Goal: Task Accomplishment & Management: Use online tool/utility

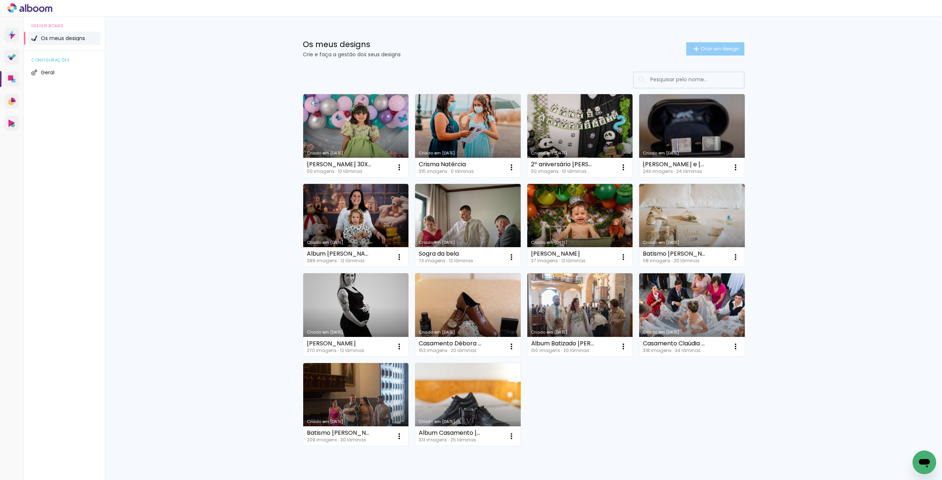
click at [710, 48] on span "Criar um design" at bounding box center [720, 48] width 38 height 5
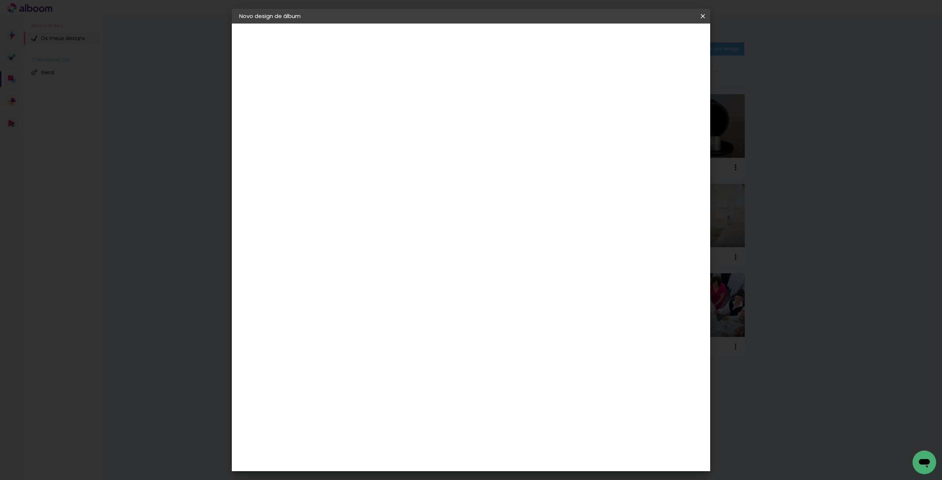
click at [360, 94] on input at bounding box center [360, 98] width 0 height 11
type input "[PERSON_NAME] [DATE]"
type paper-input "[PERSON_NAME] [DATE]"
click at [435, 35] on paper-button "Avançar" at bounding box center [417, 39] width 36 height 13
click at [0, 0] on slot "Tamanho Livre" at bounding box center [0, 0] width 0 height 0
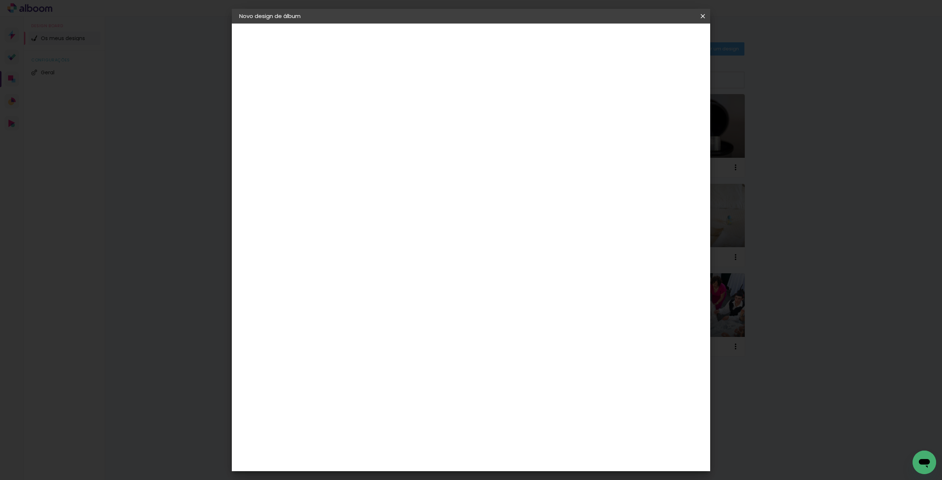
click at [467, 40] on paper-button "Avançar" at bounding box center [449, 39] width 36 height 13
drag, startPoint x: 336, startPoint y: 209, endPoint x: 349, endPoint y: 208, distance: 13.6
click at [349, 208] on div "30" at bounding box center [341, 209] width 28 height 11
type input "20"
type paper-input "20"
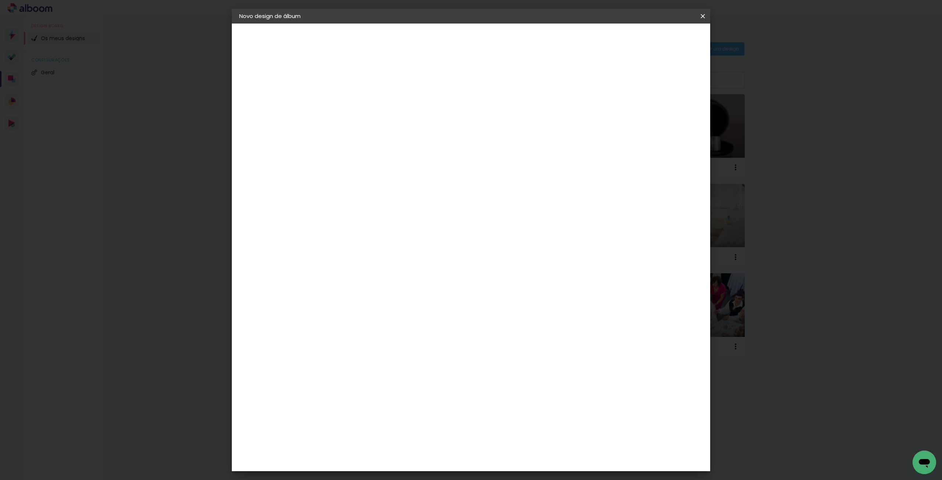
drag, startPoint x: 512, startPoint y: 255, endPoint x: 543, endPoint y: 254, distance: 31.3
click at [528, 255] on div "60" at bounding box center [516, 258] width 28 height 11
type input "30"
type paper-input "30"
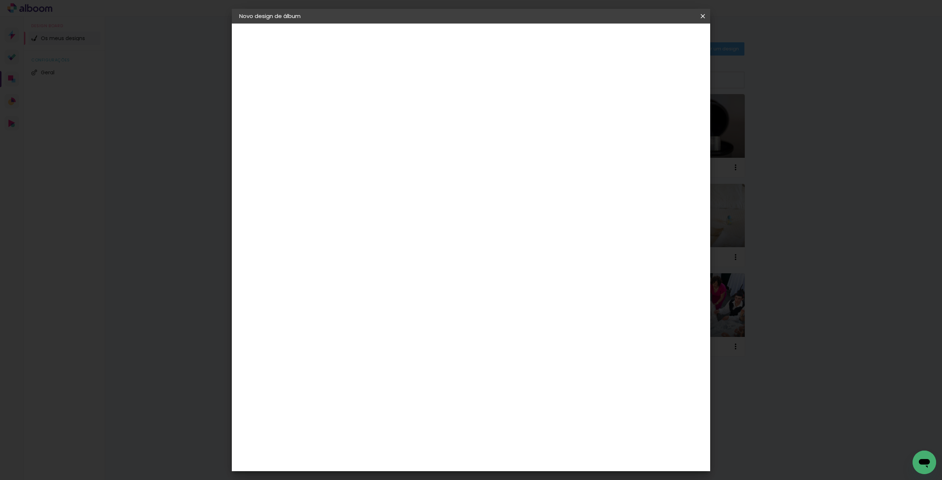
click at [657, 40] on span "Iniciar design" at bounding box center [639, 38] width 33 height 5
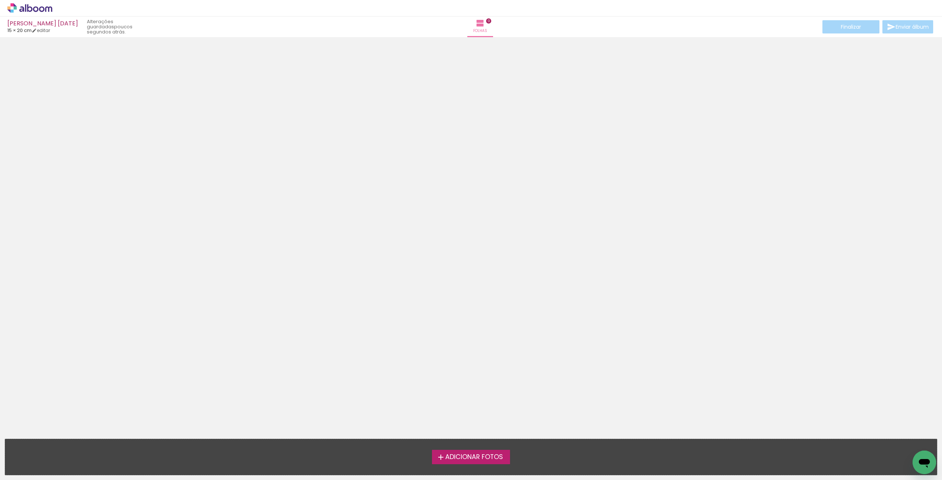
click at [481, 461] on span "Adicionar Fotos" at bounding box center [474, 457] width 58 height 7
click at [0, 0] on input "file" at bounding box center [0, 0] width 0 height 0
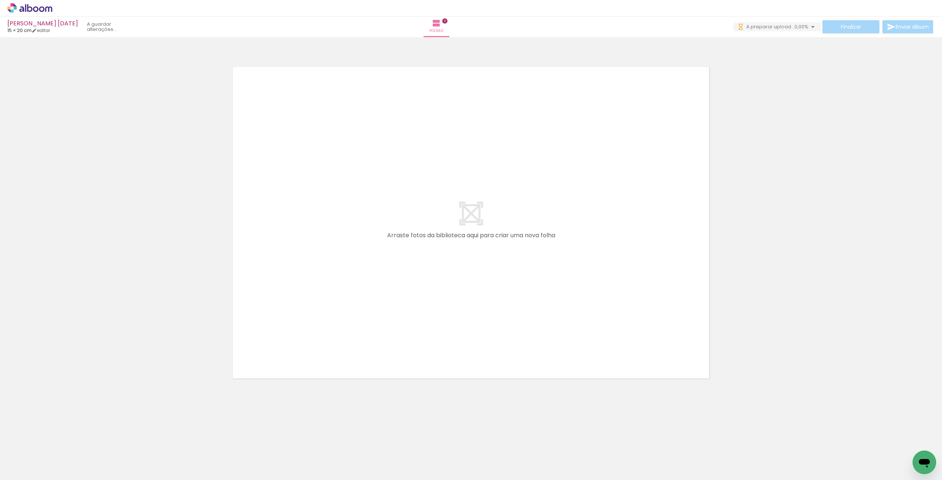
click at [18, 473] on span "Adicionar Fotos" at bounding box center [26, 470] width 22 height 8
click at [0, 0] on input "file" at bounding box center [0, 0] width 0 height 0
drag, startPoint x: 116, startPoint y: 456, endPoint x: 390, endPoint y: 237, distance: 351.1
click at [390, 237] on quentale-workspace at bounding box center [471, 240] width 942 height 480
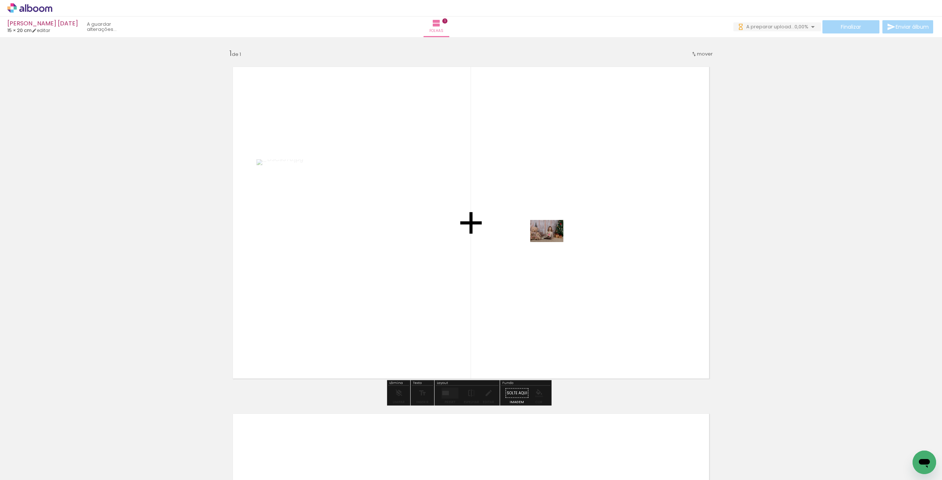
drag, startPoint x: 110, startPoint y: 439, endPoint x: 552, endPoint y: 242, distance: 484.3
click at [552, 242] on quentale-workspace at bounding box center [471, 240] width 942 height 480
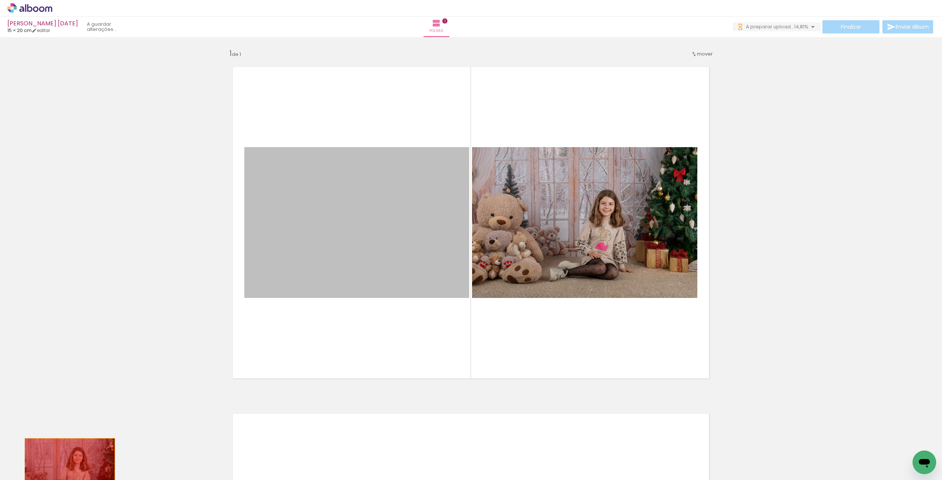
drag, startPoint x: 401, startPoint y: 263, endPoint x: 78, endPoint y: 457, distance: 377.0
click at [78, 457] on quentale-workspace at bounding box center [471, 240] width 942 height 480
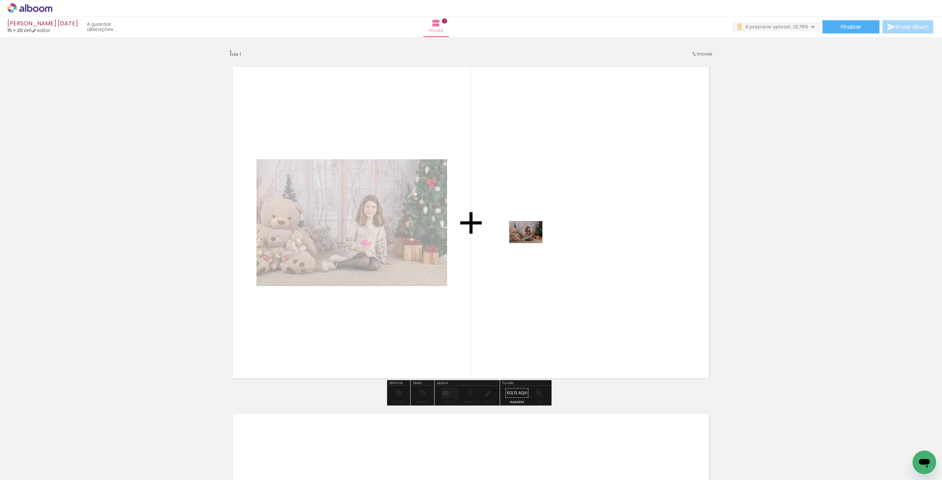
drag, startPoint x: 162, startPoint y: 460, endPoint x: 531, endPoint y: 243, distance: 428.2
click at [531, 243] on quentale-workspace at bounding box center [471, 240] width 942 height 480
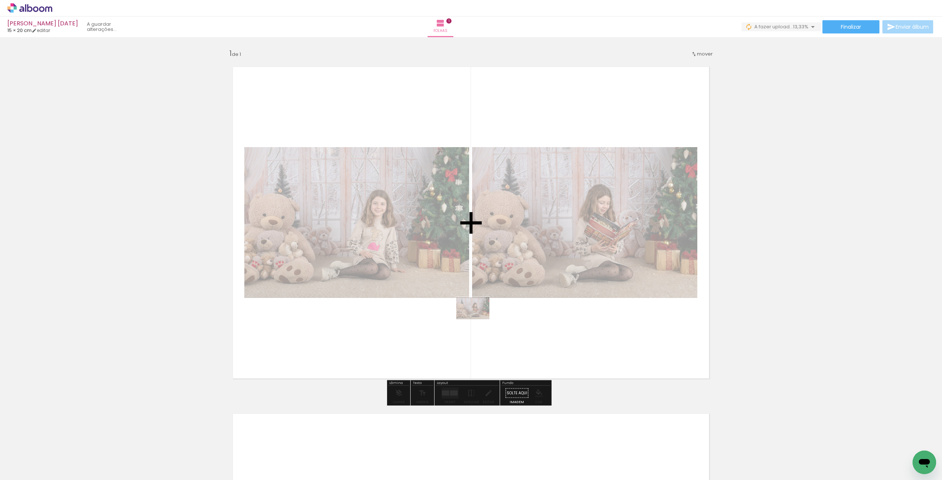
drag, startPoint x: 160, startPoint y: 467, endPoint x: 478, endPoint y: 319, distance: 351.2
click at [478, 319] on quentale-workspace at bounding box center [471, 240] width 942 height 480
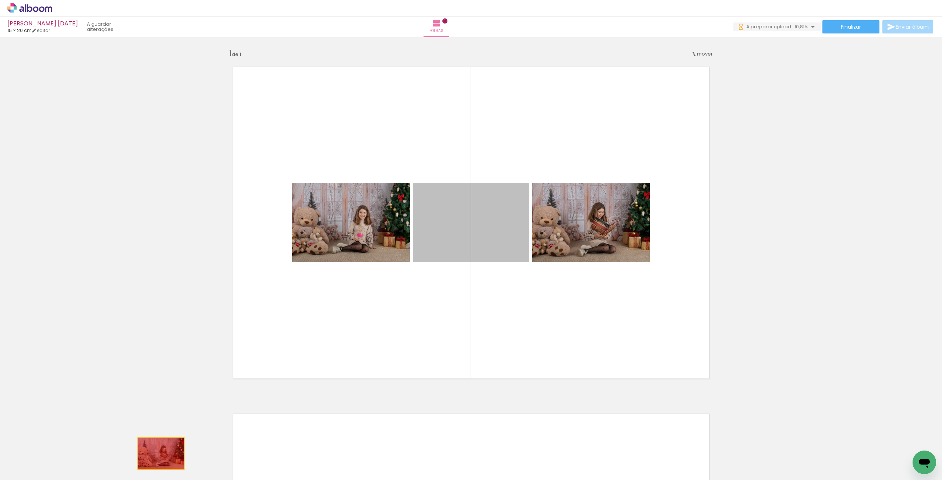
drag, startPoint x: 503, startPoint y: 244, endPoint x: 158, endPoint y: 454, distance: 403.7
click at [158, 454] on quentale-workspace at bounding box center [471, 240] width 942 height 480
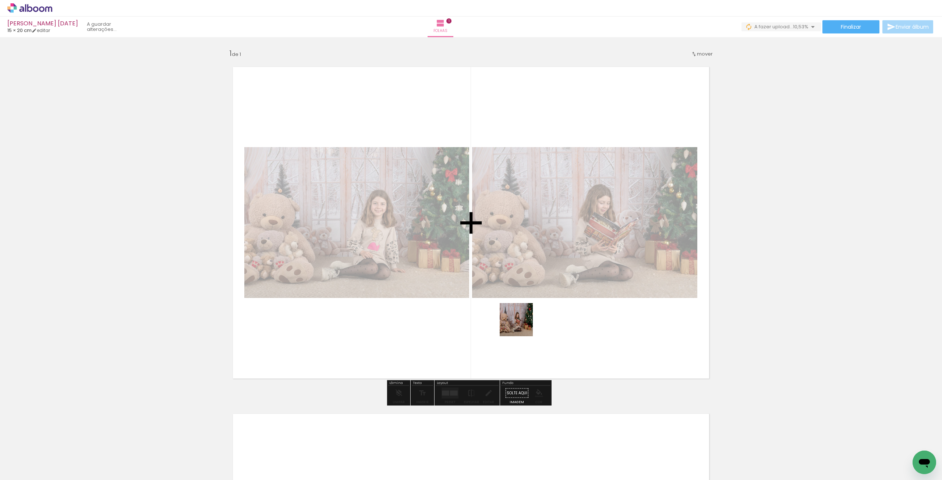
drag, startPoint x: 496, startPoint y: 337, endPoint x: 548, endPoint y: 310, distance: 58.4
click at [548, 310] on quentale-workspace at bounding box center [471, 240] width 942 height 480
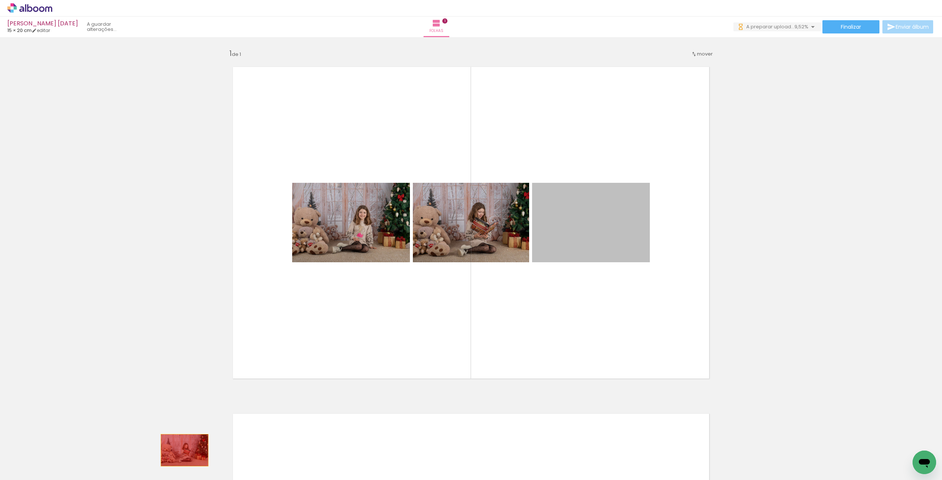
drag, startPoint x: 590, startPoint y: 233, endPoint x: 182, endPoint y: 450, distance: 462.1
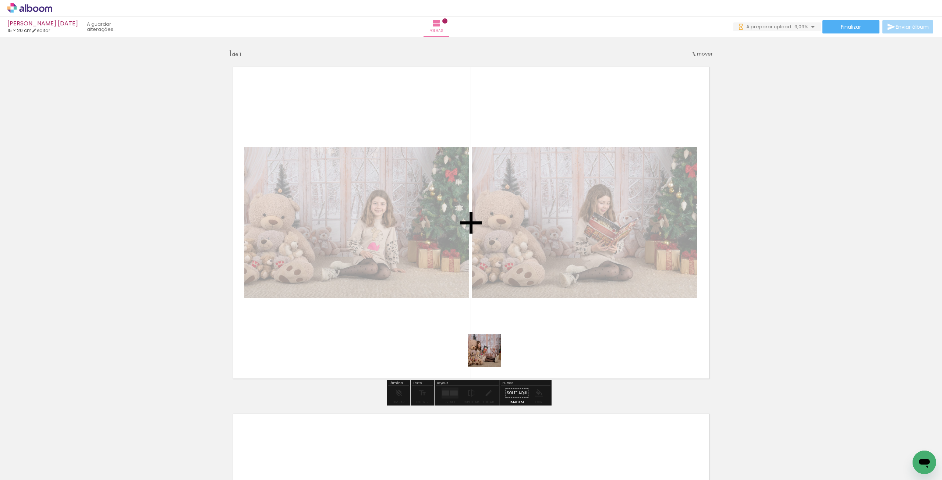
drag, startPoint x: 276, startPoint y: 457, endPoint x: 490, endPoint y: 356, distance: 236.5
click at [490, 356] on quentale-workspace at bounding box center [471, 240] width 942 height 480
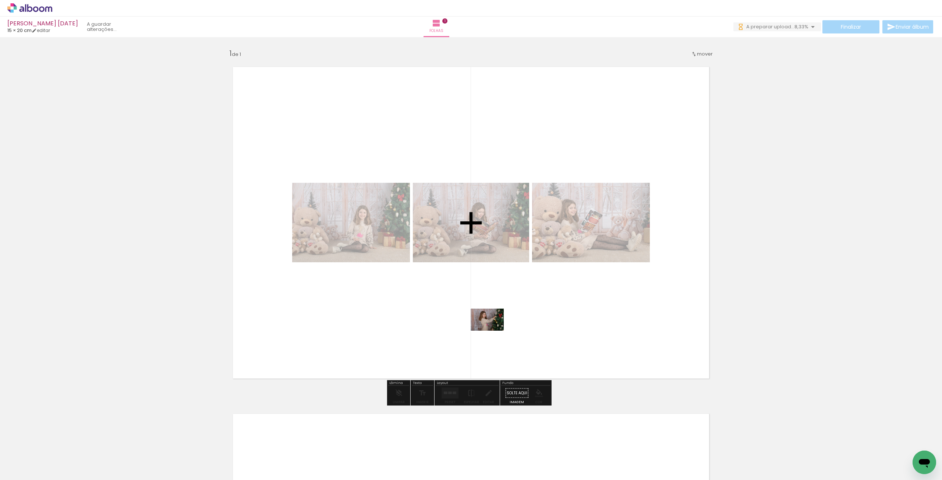
drag, startPoint x: 354, startPoint y: 464, endPoint x: 493, endPoint y: 331, distance: 192.6
click at [493, 331] on quentale-workspace at bounding box center [471, 240] width 942 height 480
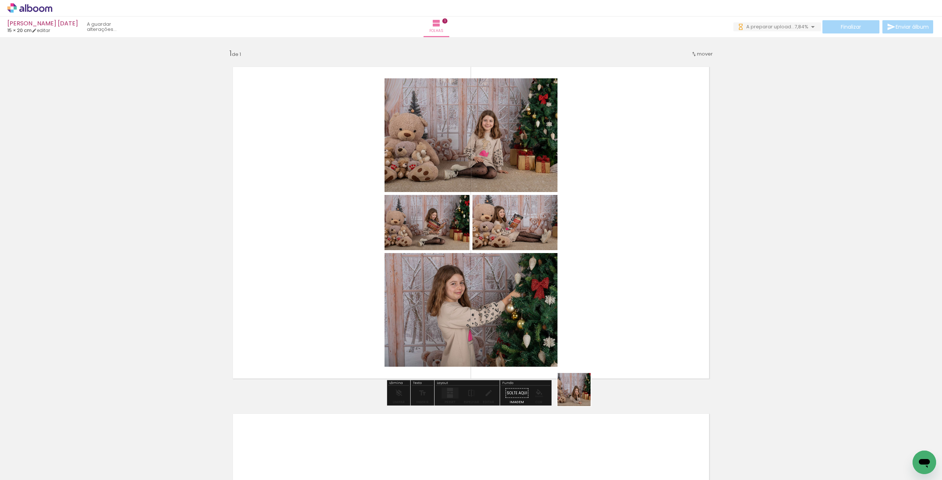
drag, startPoint x: 493, startPoint y: 457, endPoint x: 665, endPoint y: 324, distance: 217.8
click at [665, 324] on quentale-workspace at bounding box center [471, 240] width 942 height 480
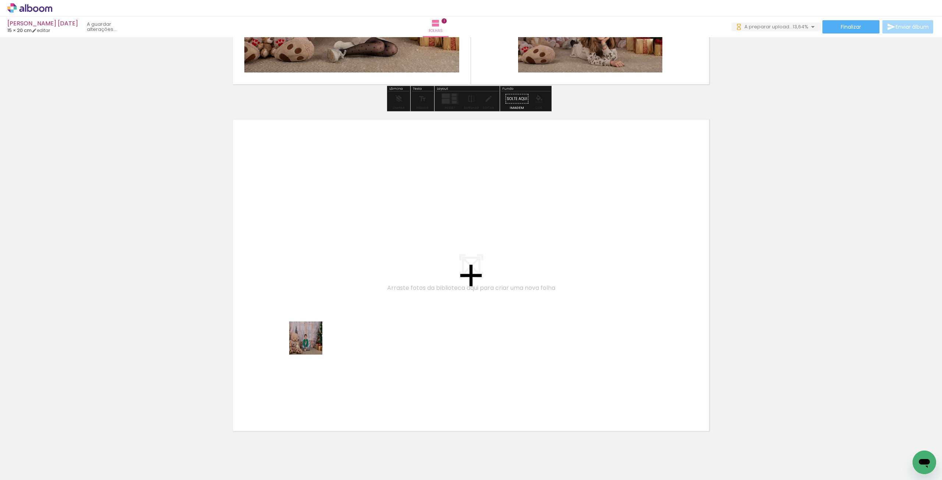
drag, startPoint x: 178, startPoint y: 454, endPoint x: 401, endPoint y: 253, distance: 301.2
click at [401, 253] on quentale-workspace at bounding box center [471, 240] width 942 height 480
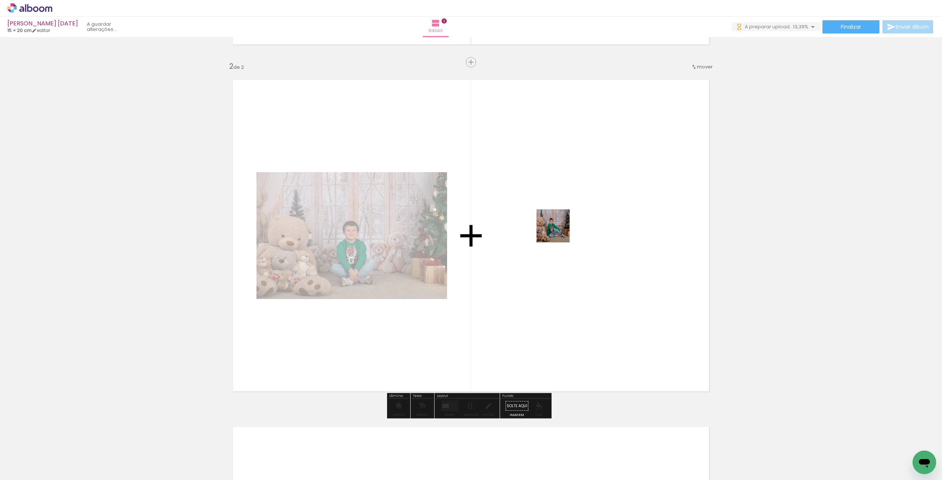
drag, startPoint x: 223, startPoint y: 456, endPoint x: 561, endPoint y: 229, distance: 407.9
click at [561, 229] on quentale-workspace at bounding box center [471, 240] width 942 height 480
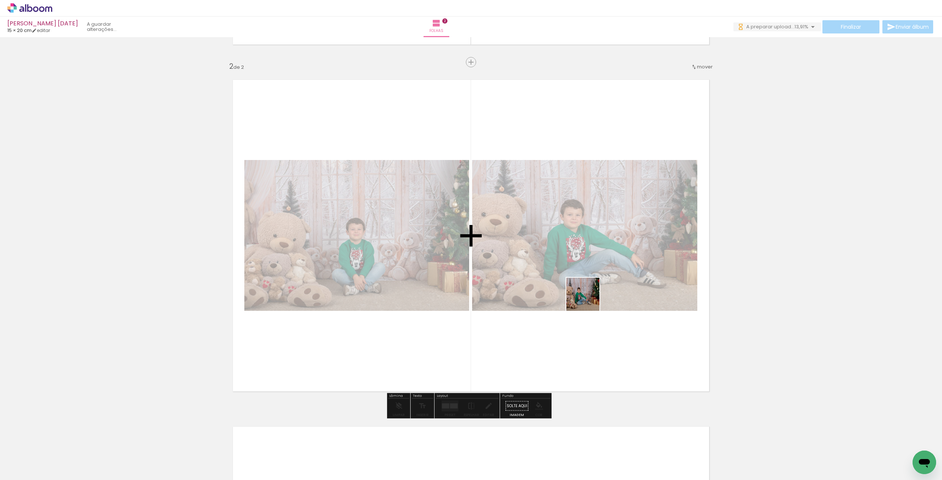
drag, startPoint x: 263, startPoint y: 464, endPoint x: 588, endPoint y: 300, distance: 364.5
click at [588, 300] on quentale-workspace at bounding box center [471, 240] width 942 height 480
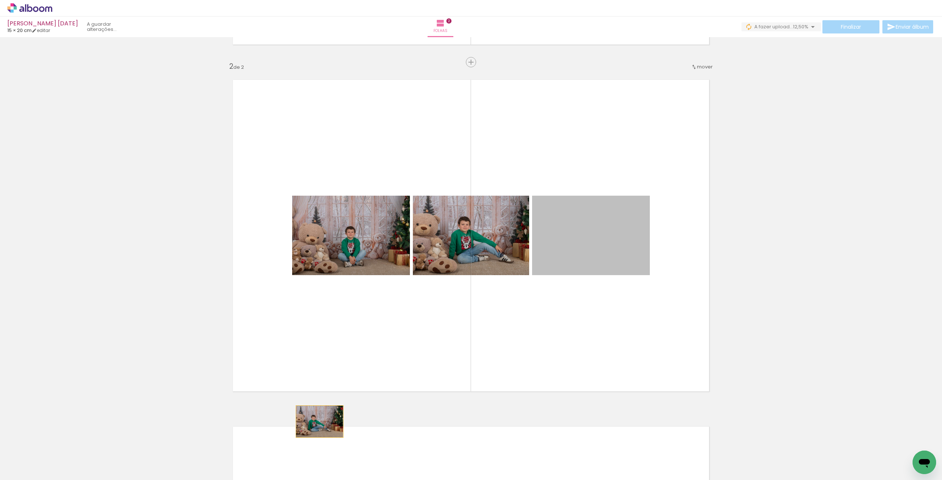
drag, startPoint x: 598, startPoint y: 250, endPoint x: 269, endPoint y: 467, distance: 394.2
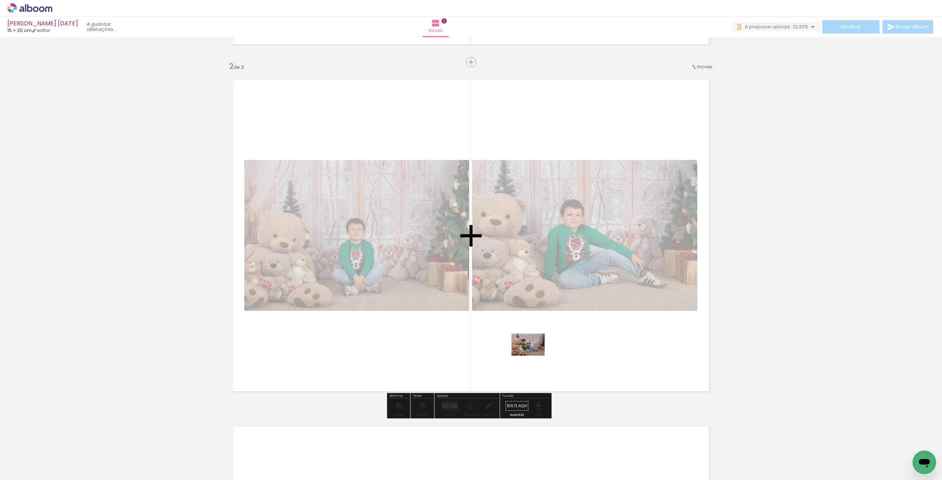
drag, startPoint x: 329, startPoint y: 461, endPoint x: 537, endPoint y: 354, distance: 234.2
click at [537, 354] on quentale-workspace at bounding box center [471, 240] width 942 height 480
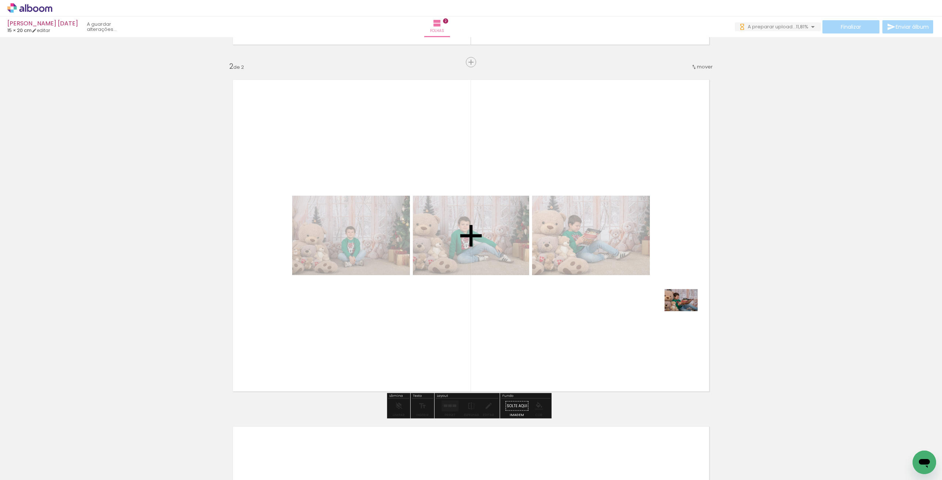
drag, startPoint x: 439, startPoint y: 463, endPoint x: 649, endPoint y: 350, distance: 238.1
click at [650, 349] on quentale-workspace at bounding box center [471, 240] width 942 height 480
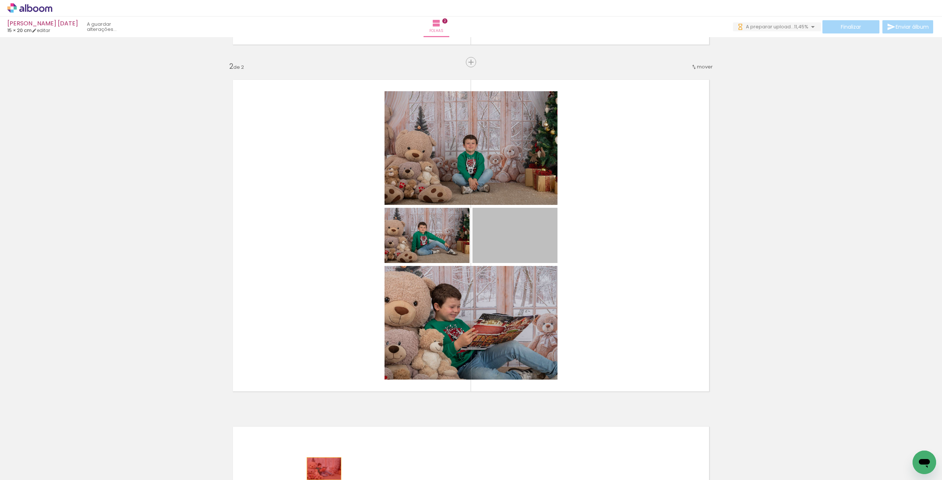
drag, startPoint x: 499, startPoint y: 271, endPoint x: 321, endPoint y: 469, distance: 266.0
click at [321, 469] on quentale-workspace at bounding box center [471, 240] width 942 height 480
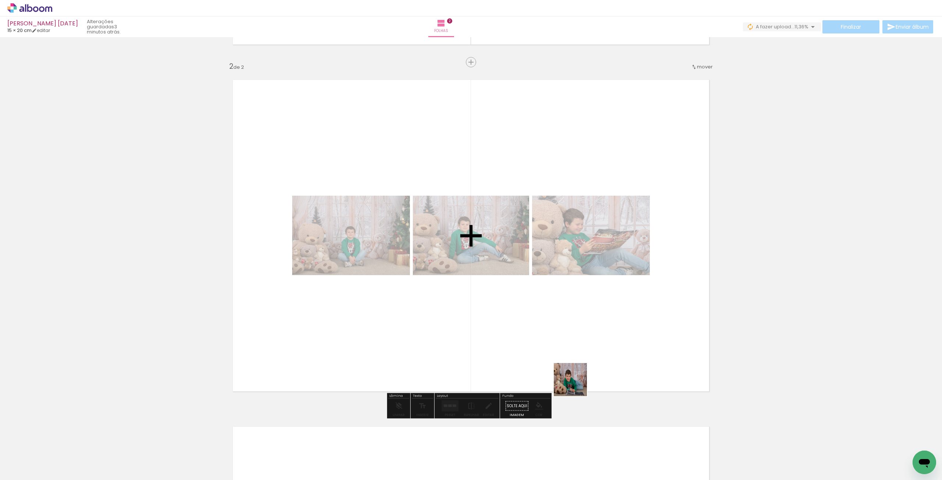
drag, startPoint x: 508, startPoint y: 464, endPoint x: 576, endPoint y: 385, distance: 104.4
click at [576, 385] on quentale-workspace at bounding box center [471, 240] width 942 height 480
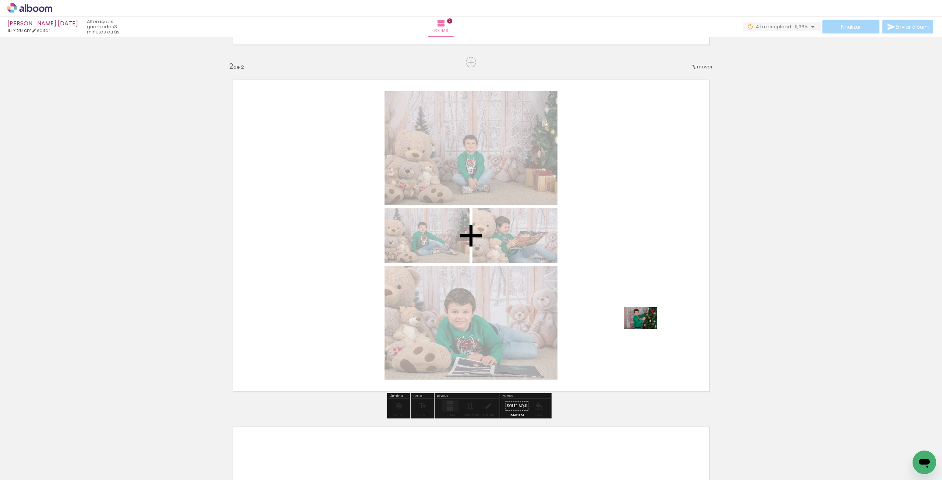
drag, startPoint x: 367, startPoint y: 460, endPoint x: 655, endPoint y: 317, distance: 321.1
click at [655, 317] on quentale-workspace at bounding box center [471, 240] width 942 height 480
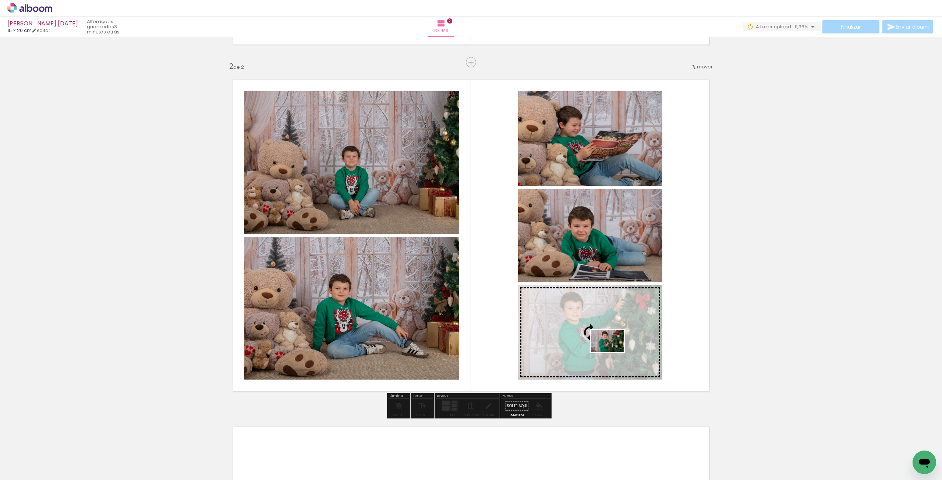
drag, startPoint x: 408, startPoint y: 459, endPoint x: 613, endPoint y: 352, distance: 230.9
click at [613, 352] on quentale-workspace at bounding box center [471, 240] width 942 height 480
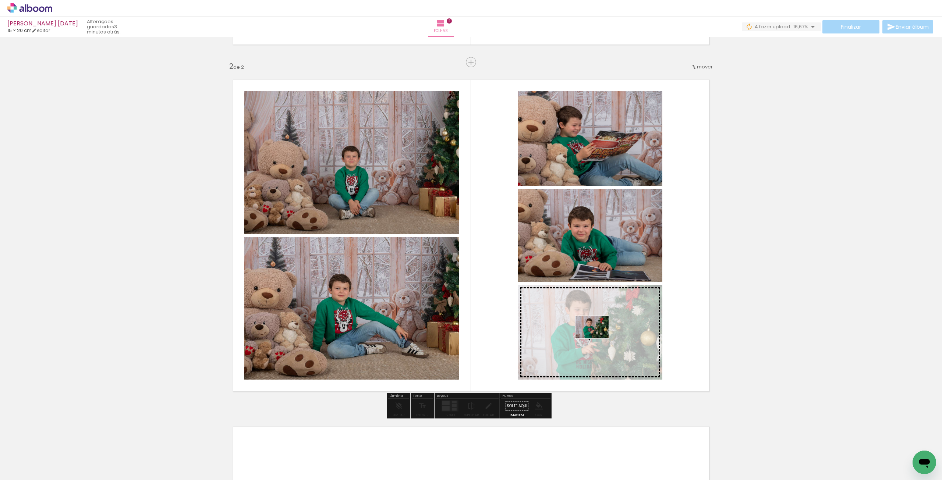
drag, startPoint x: 433, startPoint y: 464, endPoint x: 598, endPoint y: 339, distance: 206.7
click at [598, 339] on quentale-workspace at bounding box center [471, 240] width 942 height 480
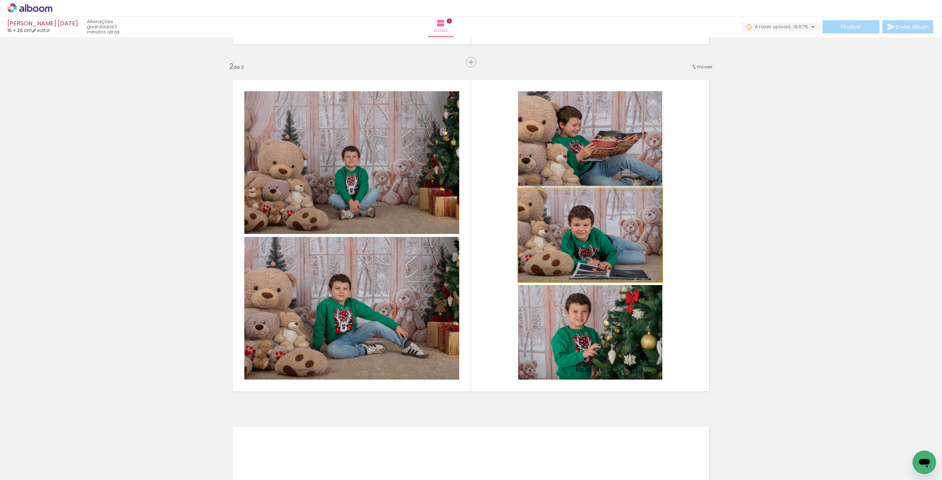
drag, startPoint x: 600, startPoint y: 243, endPoint x: 600, endPoint y: 238, distance: 5.5
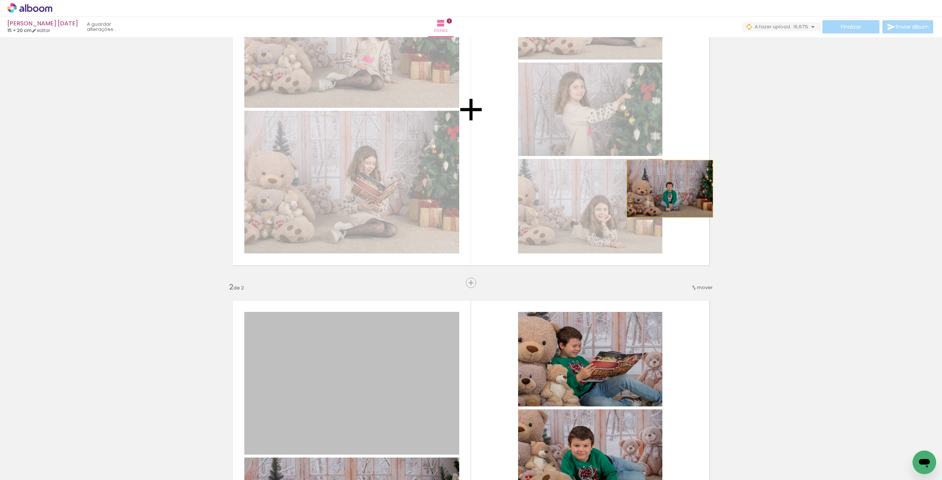
drag, startPoint x: 526, startPoint y: 208, endPoint x: 667, endPoint y: 189, distance: 142.6
click at [667, 189] on div "Inserir folha 1 de 2 Inserir folha 2 de 2" at bounding box center [471, 446] width 942 height 1041
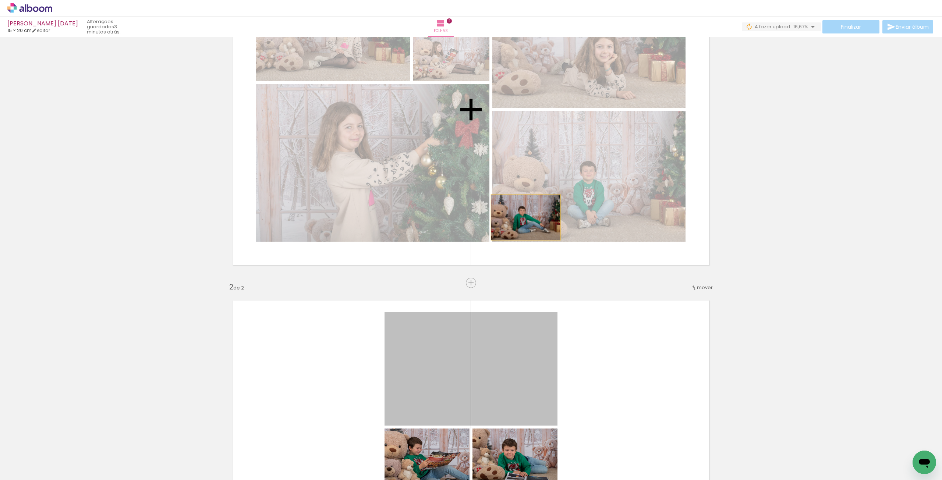
drag, startPoint x: 399, startPoint y: 350, endPoint x: 496, endPoint y: 332, distance: 98.4
click at [536, 201] on div "Inserir folha 1 de 2 Inserir folha 2 de 2" at bounding box center [471, 446] width 942 height 1041
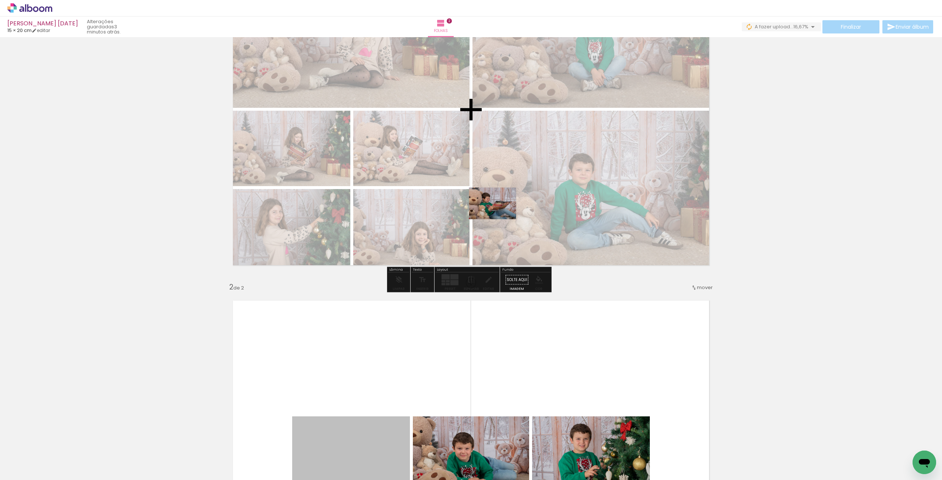
drag, startPoint x: 351, startPoint y: 427, endPoint x: 492, endPoint y: 197, distance: 269.8
click at [492, 197] on div "Inserir folha 1 de 2 Inserir folha 2 de 2" at bounding box center [471, 446] width 942 height 1041
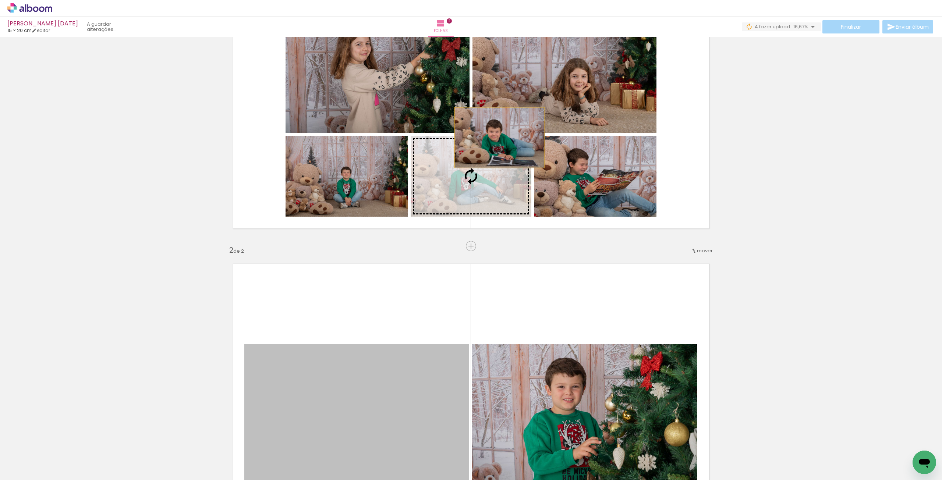
drag, startPoint x: 423, startPoint y: 335, endPoint x: 499, endPoint y: 132, distance: 216.3
click at [499, 132] on div "Inserir folha 1 de 2 Inserir folha 2 de 2" at bounding box center [471, 410] width 942 height 1041
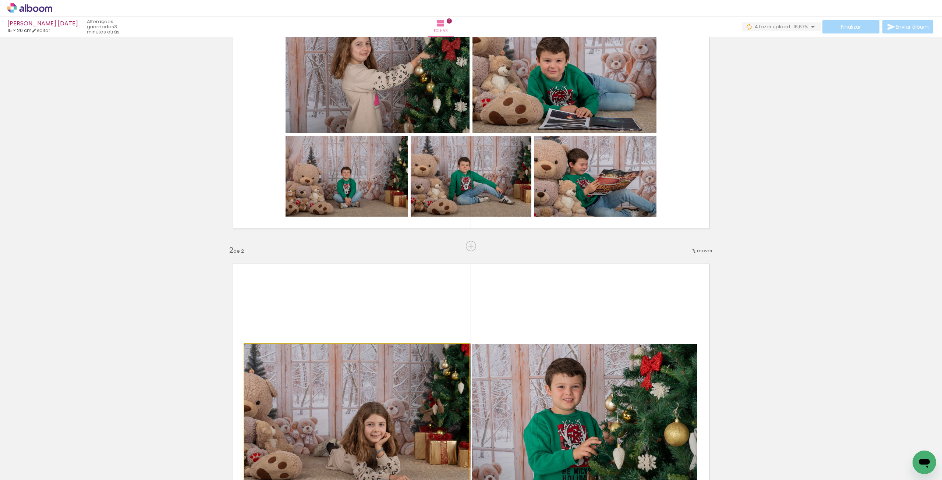
drag, startPoint x: 399, startPoint y: 408, endPoint x: 480, endPoint y: 158, distance: 263.1
click at [480, 158] on div "Inserir folha 1 de 2 Inserir folha 2 de 2" at bounding box center [471, 410] width 942 height 1041
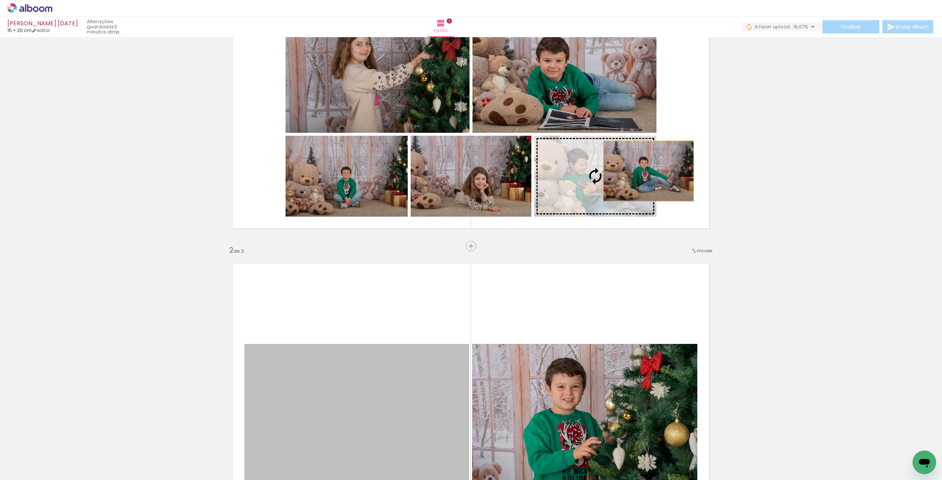
drag, startPoint x: 456, startPoint y: 373, endPoint x: 646, endPoint y: 171, distance: 277.0
click at [646, 171] on div "Inserir folha 1 de 2 Inserir folha 2 de 2" at bounding box center [471, 410] width 942 height 1041
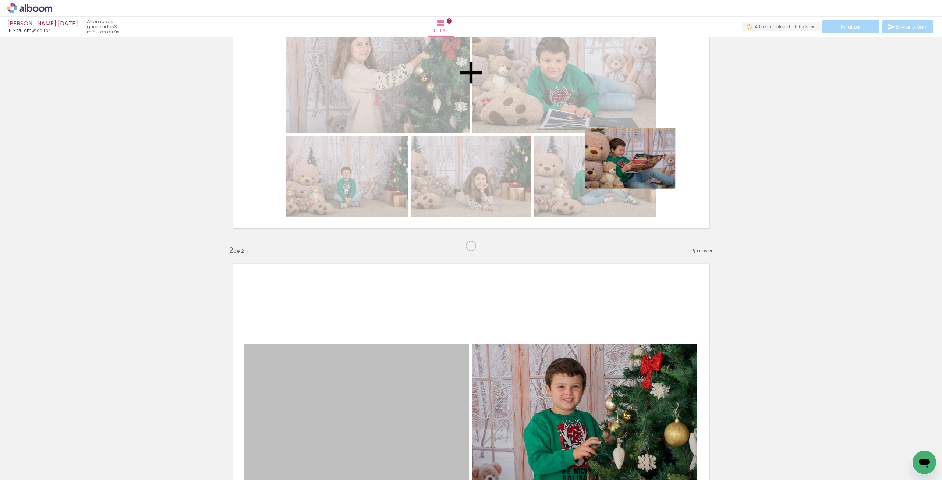
drag, startPoint x: 511, startPoint y: 296, endPoint x: 641, endPoint y: 167, distance: 183.5
click at [641, 167] on div "Inserir folha 1 de 2 Inserir folha 2 de 2" at bounding box center [471, 410] width 942 height 1041
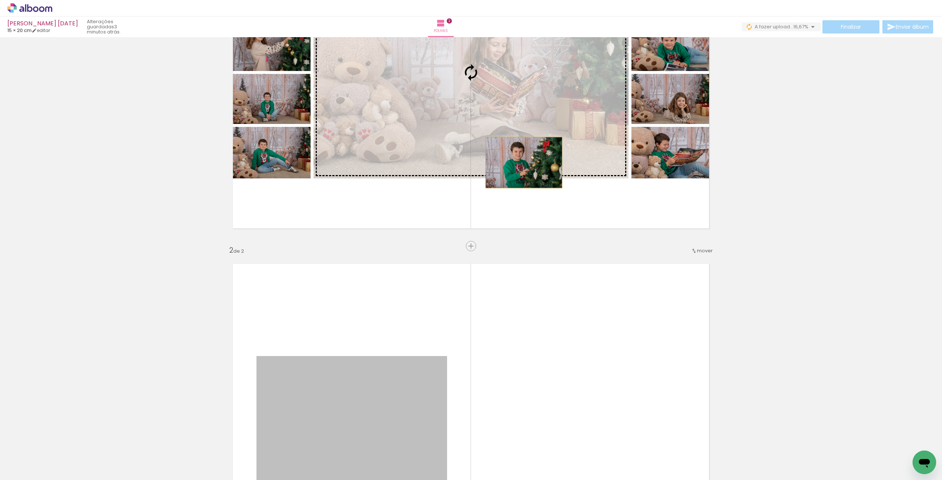
drag, startPoint x: 378, startPoint y: 406, endPoint x: 521, endPoint y: 163, distance: 282.7
click at [521, 163] on div "Inserir folha 1 de 2 Inserir folha 2 de 2" at bounding box center [471, 410] width 942 height 1041
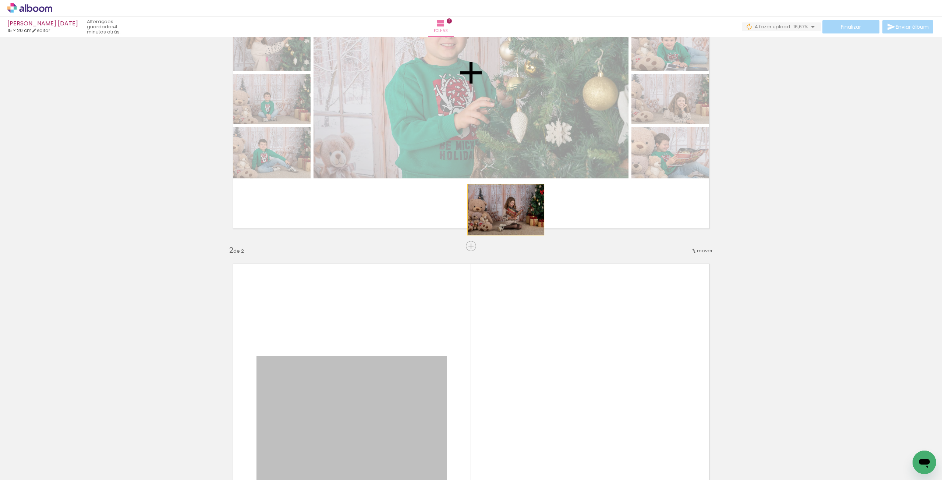
drag, startPoint x: 404, startPoint y: 371, endPoint x: 503, endPoint y: 210, distance: 189.7
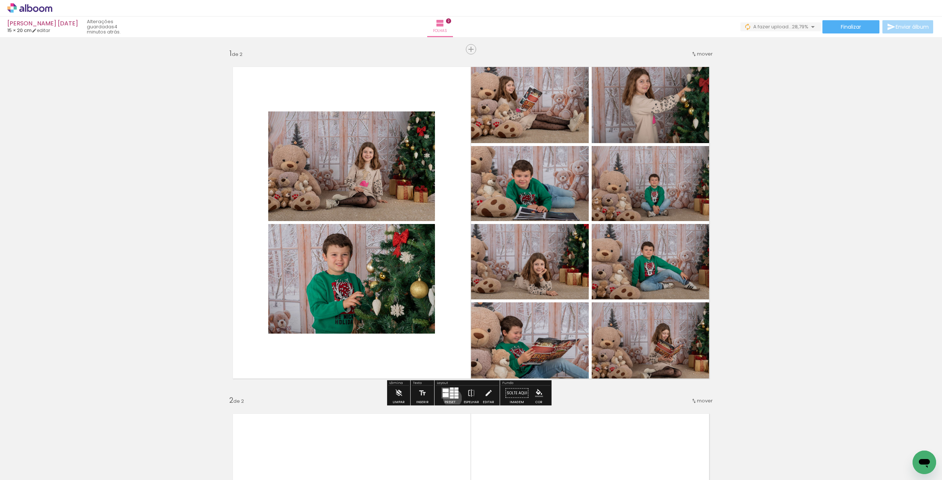
click at [451, 398] on div at bounding box center [452, 398] width 4 height 2
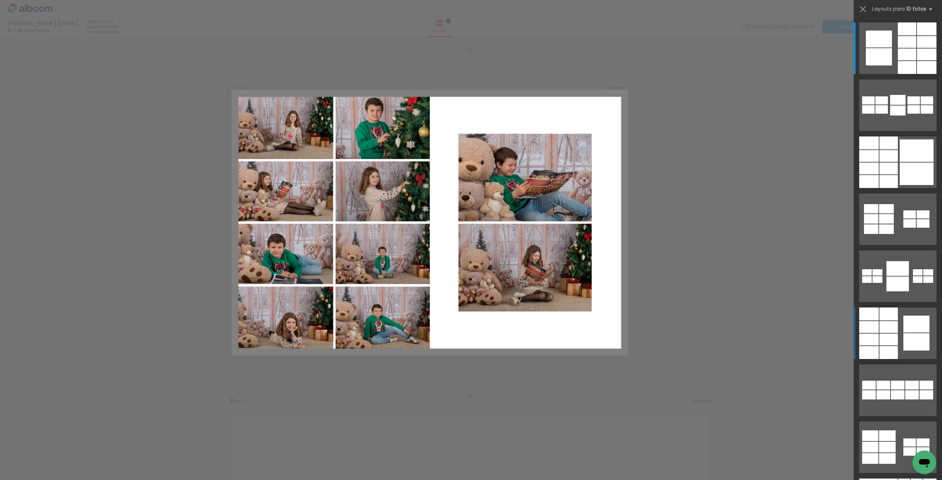
click at [888, 334] on div at bounding box center [889, 340] width 18 height 12
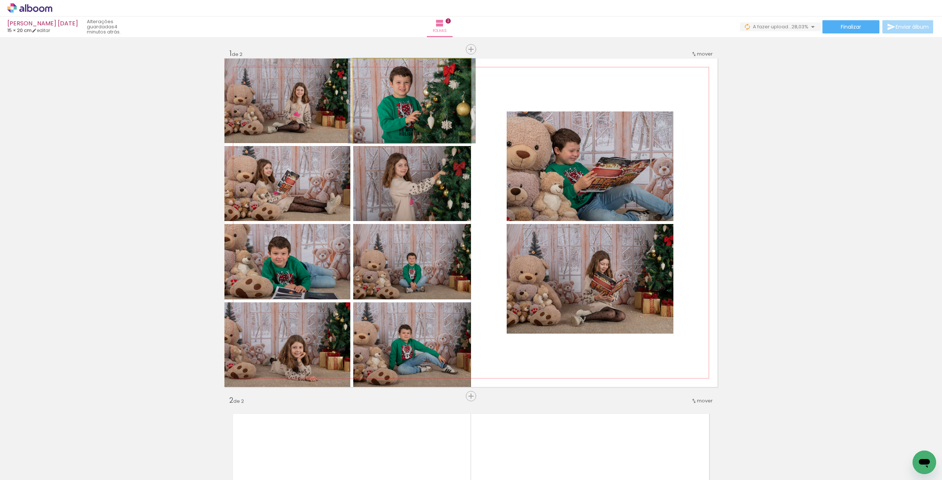
drag, startPoint x: 445, startPoint y: 116, endPoint x: 440, endPoint y: 134, distance: 17.9
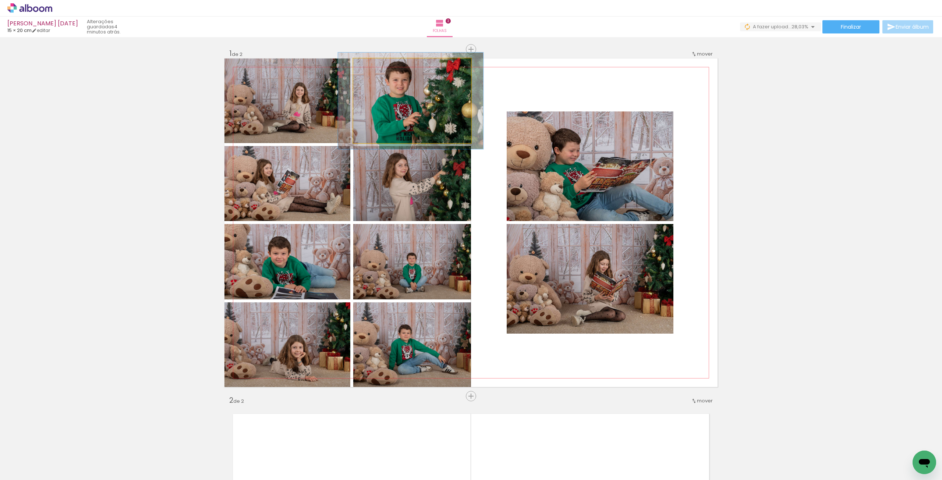
drag, startPoint x: 371, startPoint y: 71, endPoint x: 375, endPoint y: 72, distance: 3.7
type paper-slider "114"
click at [375, 72] on div at bounding box center [374, 66] width 12 height 12
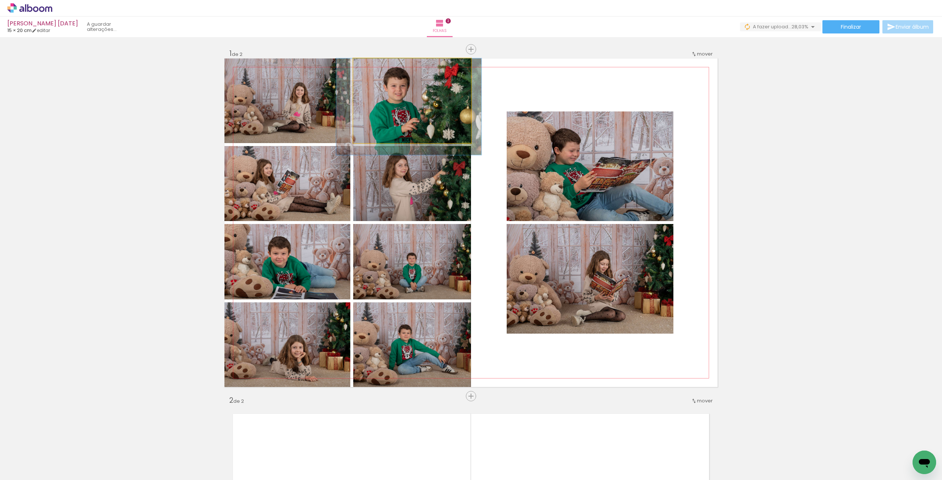
drag, startPoint x: 420, startPoint y: 115, endPoint x: 418, endPoint y: 134, distance: 19.2
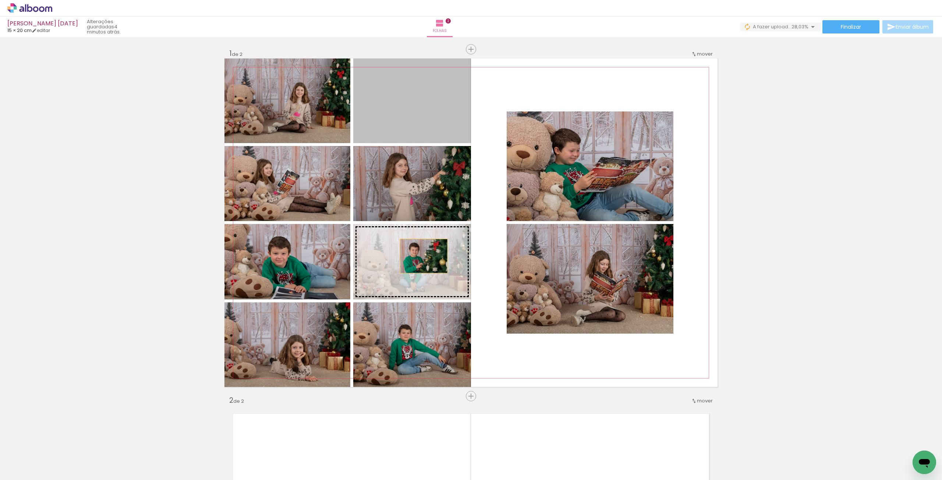
drag, startPoint x: 438, startPoint y: 117, endPoint x: 421, endPoint y: 256, distance: 140.5
click at [0, 0] on slot at bounding box center [0, 0] width 0 height 0
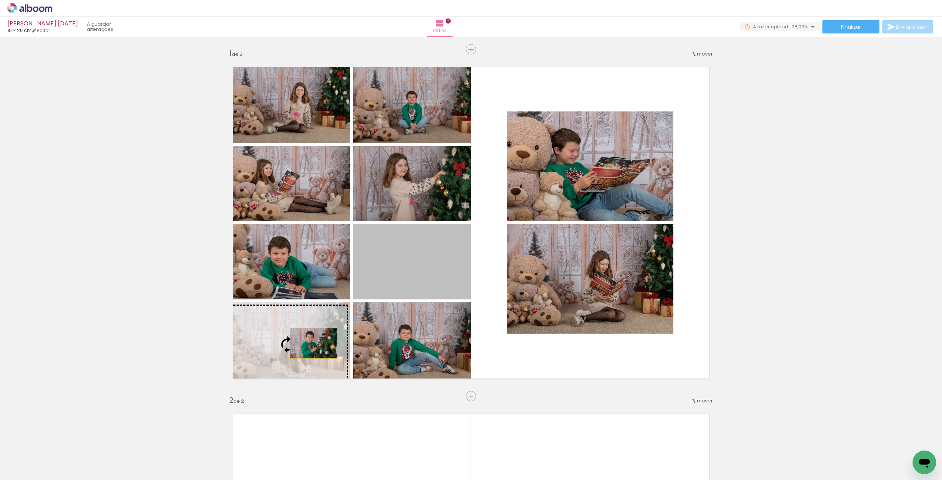
drag, startPoint x: 435, startPoint y: 268, endPoint x: 311, endPoint y: 343, distance: 145.3
click at [0, 0] on slot at bounding box center [0, 0] width 0 height 0
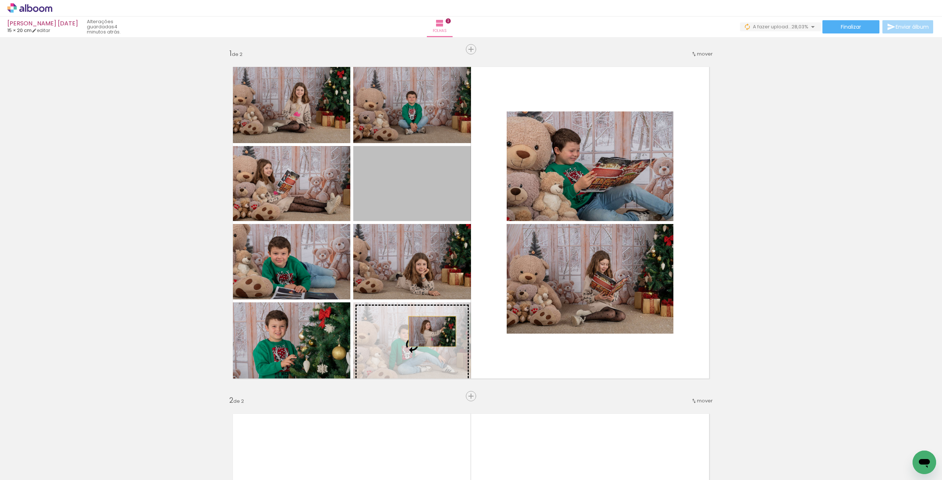
drag, startPoint x: 434, startPoint y: 174, endPoint x: 429, endPoint y: 335, distance: 160.9
click at [0, 0] on slot at bounding box center [0, 0] width 0 height 0
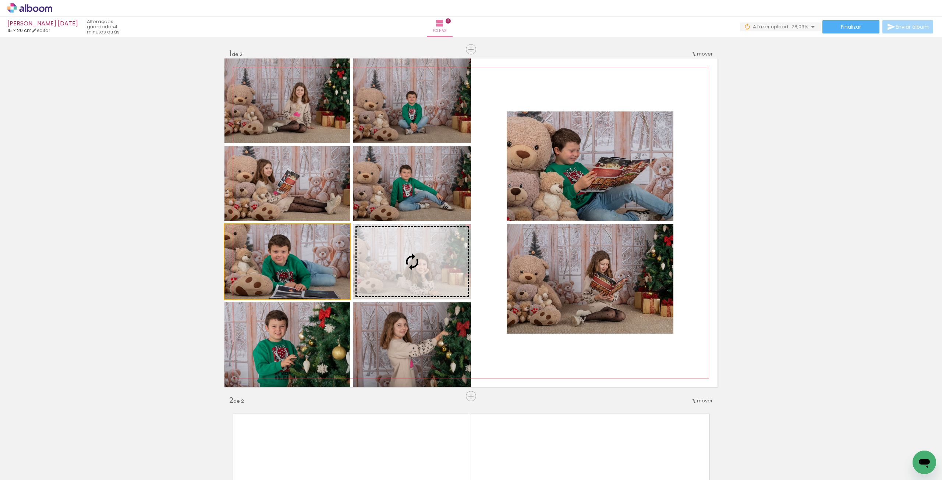
drag, startPoint x: 353, startPoint y: 258, endPoint x: 416, endPoint y: 255, distance: 63.3
click at [0, 0] on slot at bounding box center [0, 0] width 0 height 0
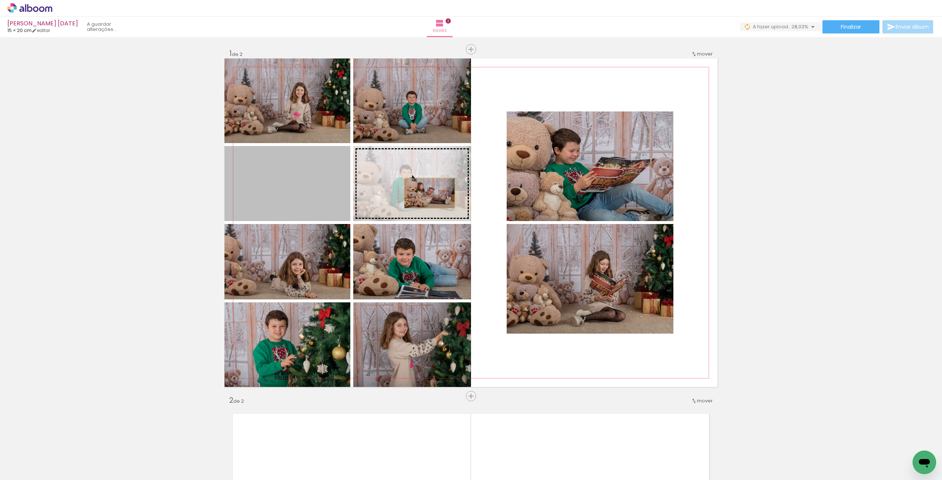
drag, startPoint x: 376, startPoint y: 192, endPoint x: 427, endPoint y: 193, distance: 51.2
click at [0, 0] on slot at bounding box center [0, 0] width 0 height 0
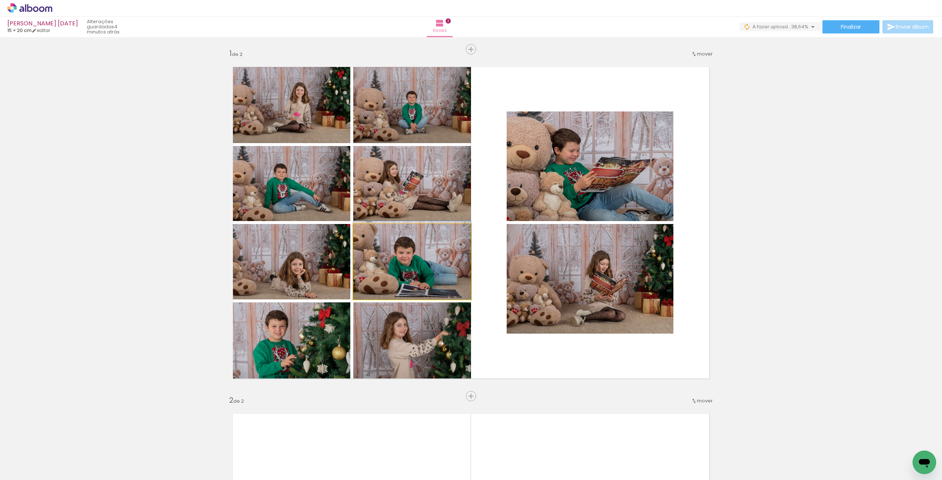
drag, startPoint x: 430, startPoint y: 274, endPoint x: 431, endPoint y: 269, distance: 4.5
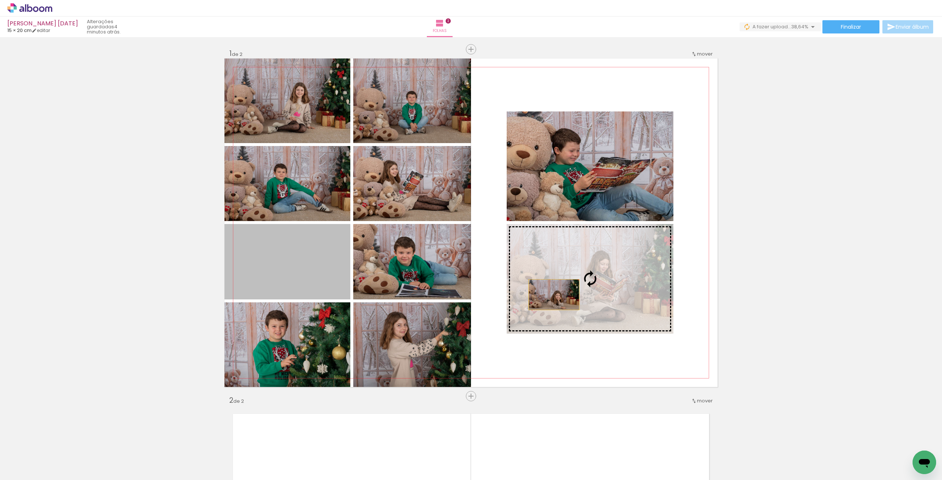
drag, startPoint x: 313, startPoint y: 283, endPoint x: 578, endPoint y: 293, distance: 265.5
click at [0, 0] on slot at bounding box center [0, 0] width 0 height 0
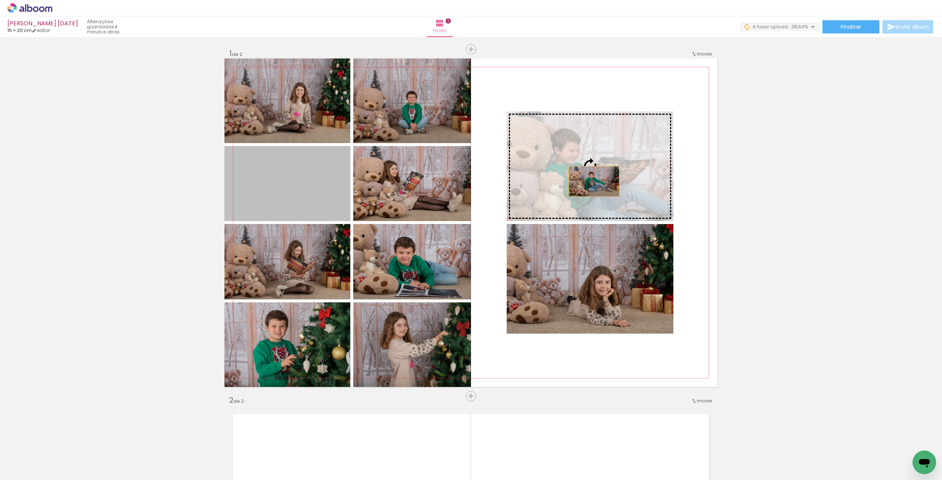
drag, startPoint x: 322, startPoint y: 201, endPoint x: 591, endPoint y: 181, distance: 270.4
click at [0, 0] on slot at bounding box center [0, 0] width 0 height 0
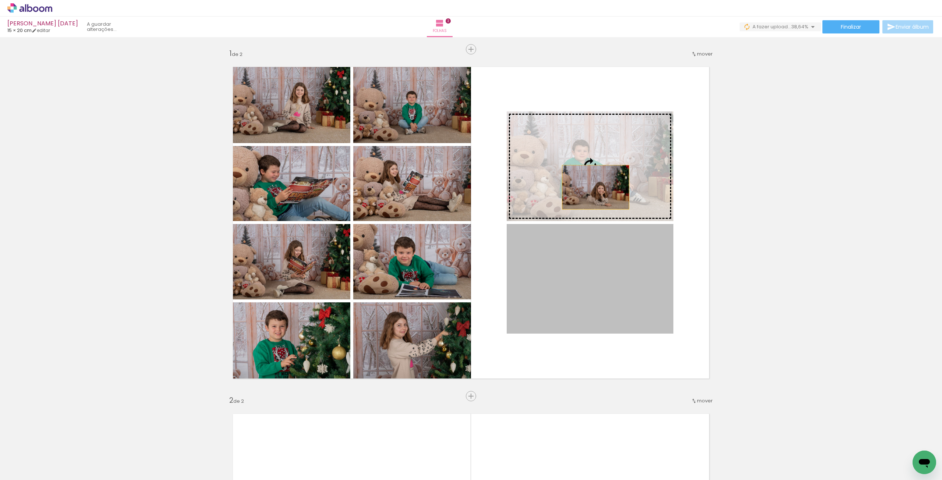
drag, startPoint x: 598, startPoint y: 282, endPoint x: 592, endPoint y: 180, distance: 102.1
click at [0, 0] on slot at bounding box center [0, 0] width 0 height 0
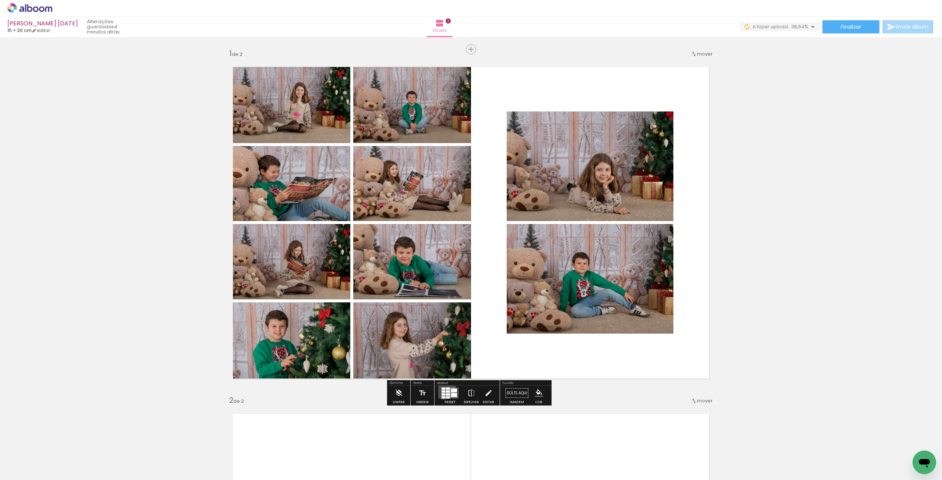
click at [442, 388] on div at bounding box center [444, 389] width 4 height 2
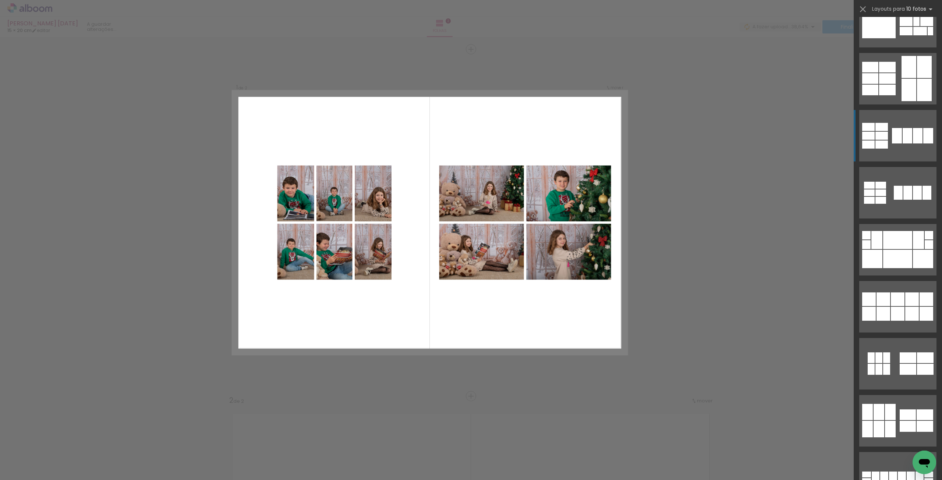
scroll to position [1610, 0]
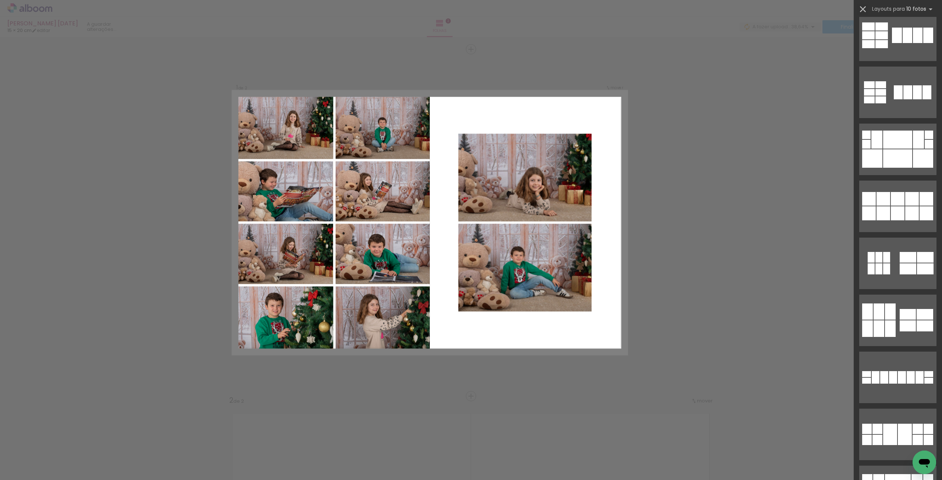
click at [864, 14] on iron-icon at bounding box center [863, 9] width 10 height 10
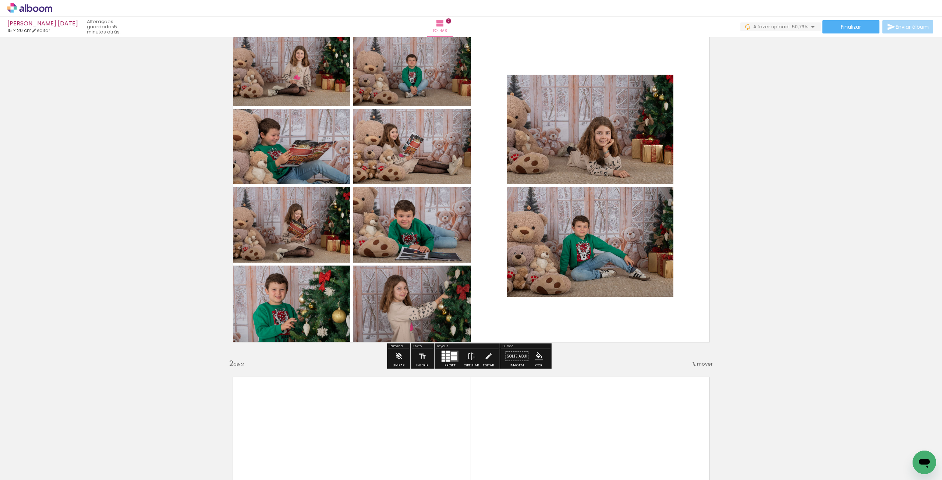
click at [526, 269] on quentale-photo at bounding box center [590, 242] width 167 height 110
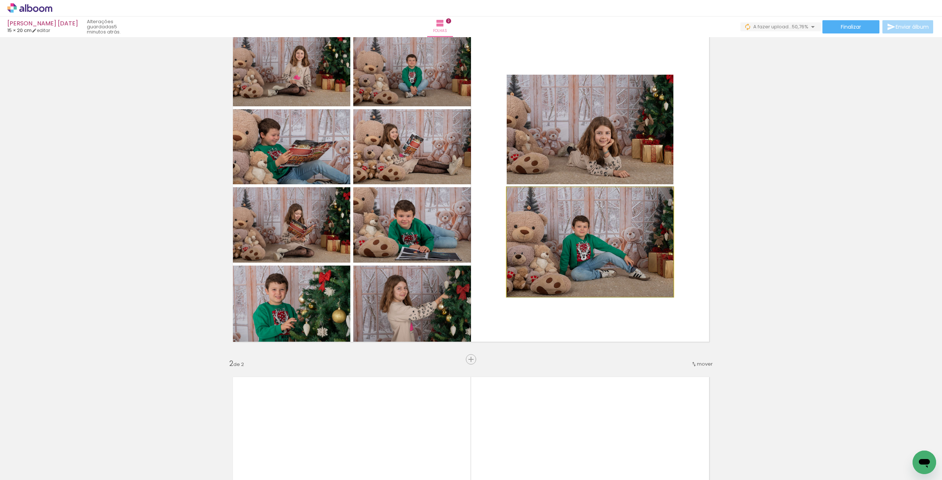
click at [526, 269] on quentale-photo at bounding box center [590, 242] width 167 height 110
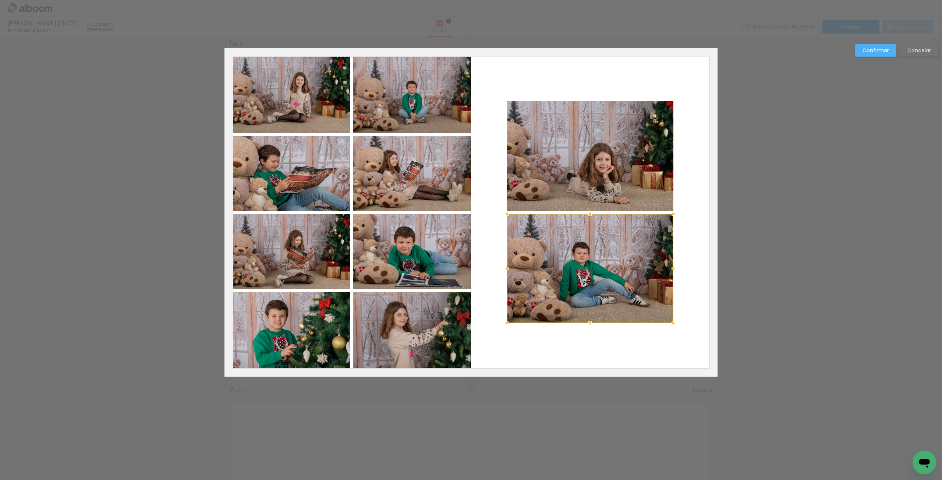
scroll to position [0, 0]
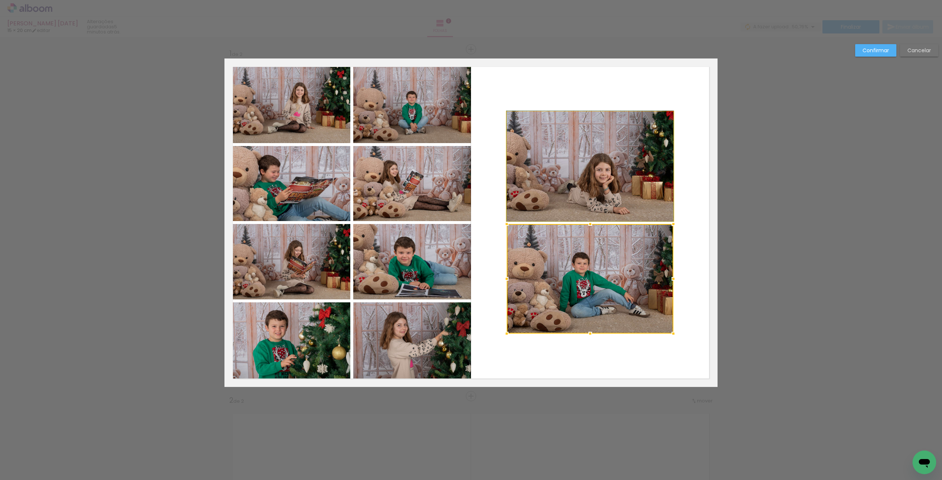
click at [563, 183] on quentale-photo at bounding box center [590, 167] width 167 height 110
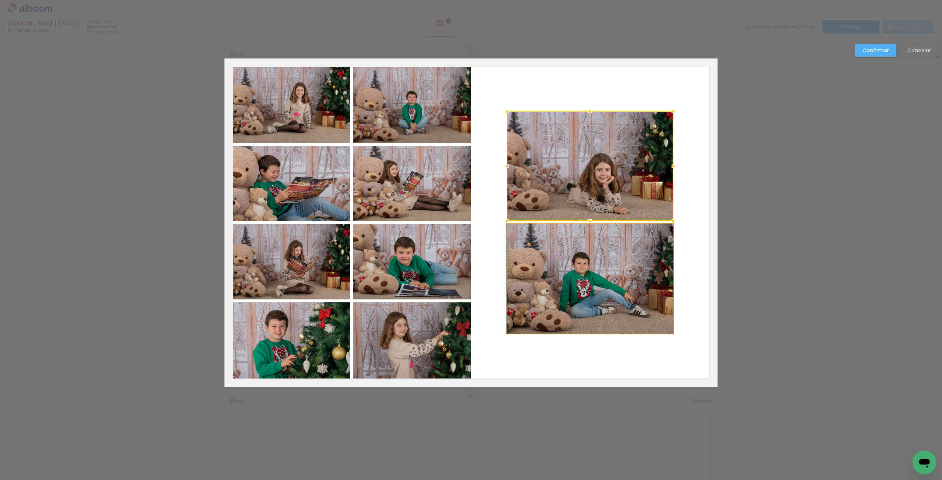
click at [548, 278] on quentale-photo at bounding box center [590, 279] width 167 height 110
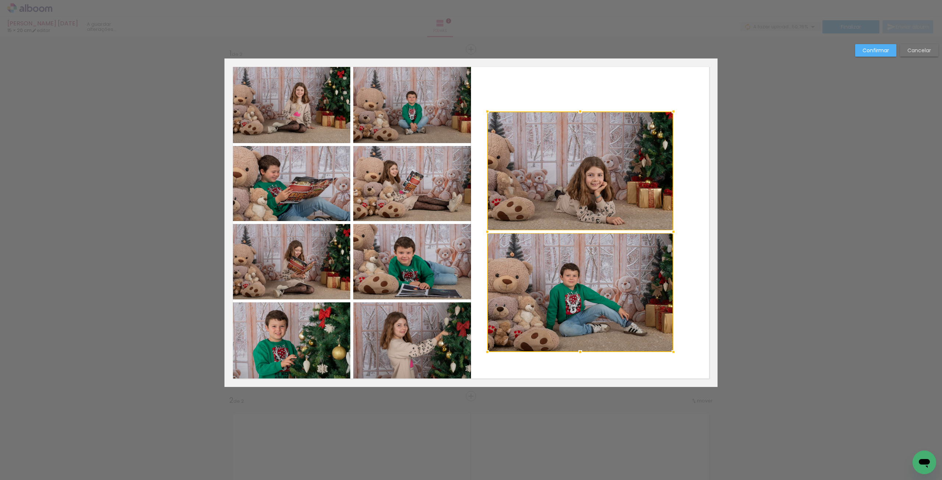
drag, startPoint x: 505, startPoint y: 336, endPoint x: 485, endPoint y: 354, distance: 26.8
click at [485, 354] on div at bounding box center [487, 352] width 15 height 15
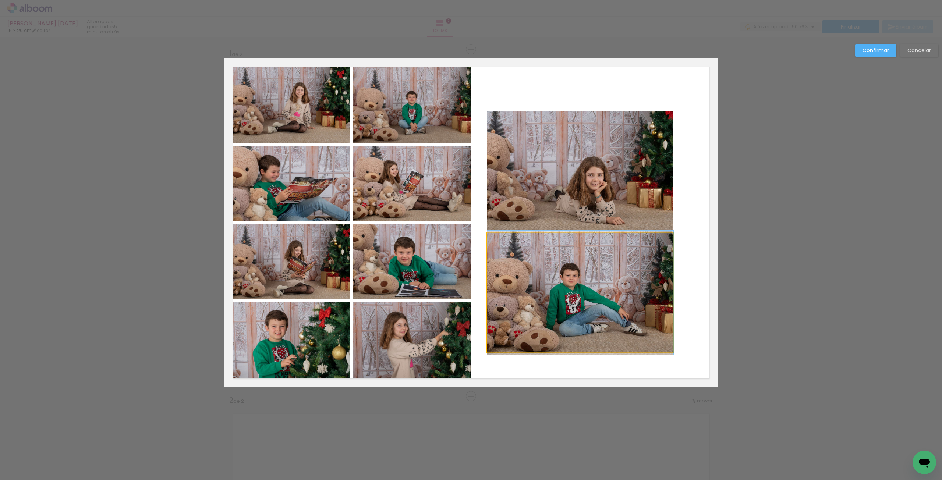
click at [556, 306] on quentale-photo at bounding box center [580, 292] width 186 height 119
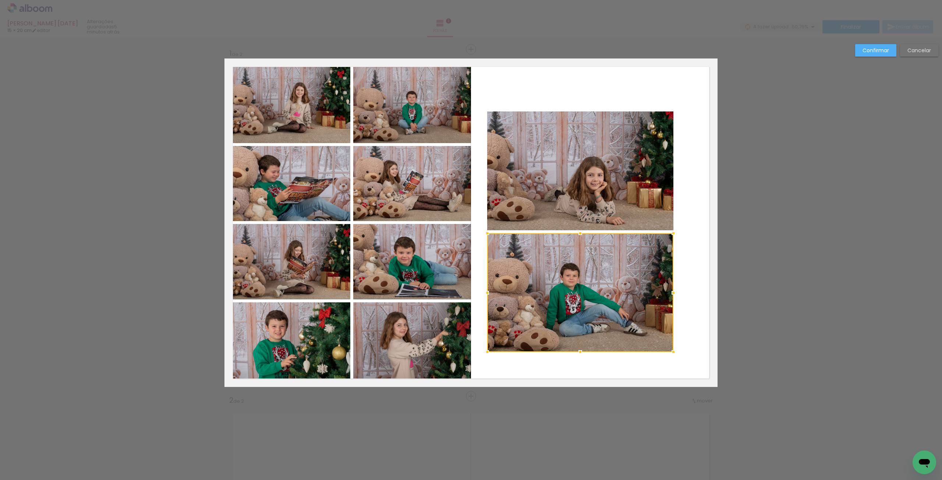
click at [578, 210] on quentale-photo at bounding box center [580, 171] width 186 height 119
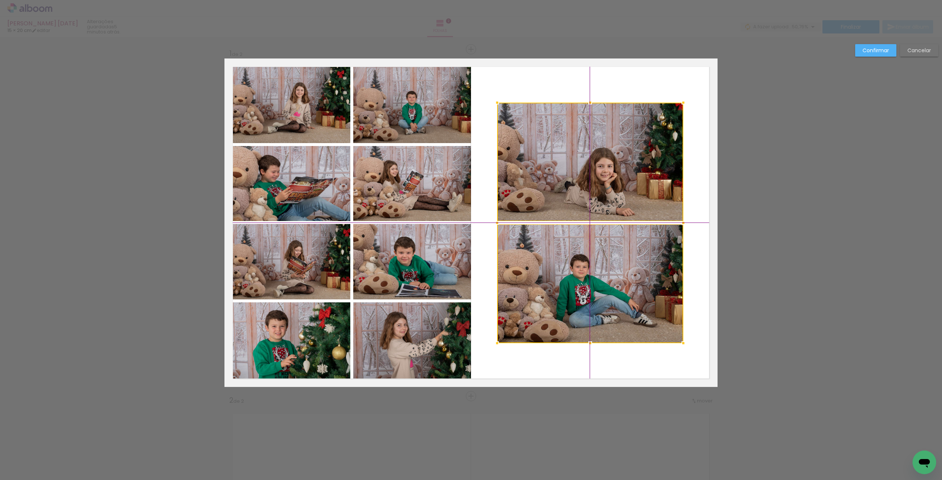
drag, startPoint x: 577, startPoint y: 294, endPoint x: 584, endPoint y: 287, distance: 9.6
click at [584, 287] on div at bounding box center [590, 223] width 186 height 241
click at [0, 0] on slot "Confirmar" at bounding box center [0, 0] width 0 height 0
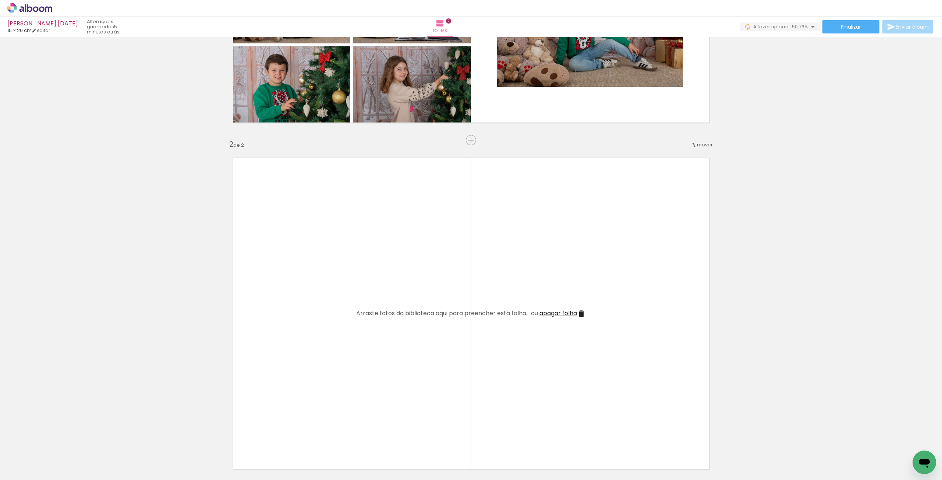
scroll to position [294, 0]
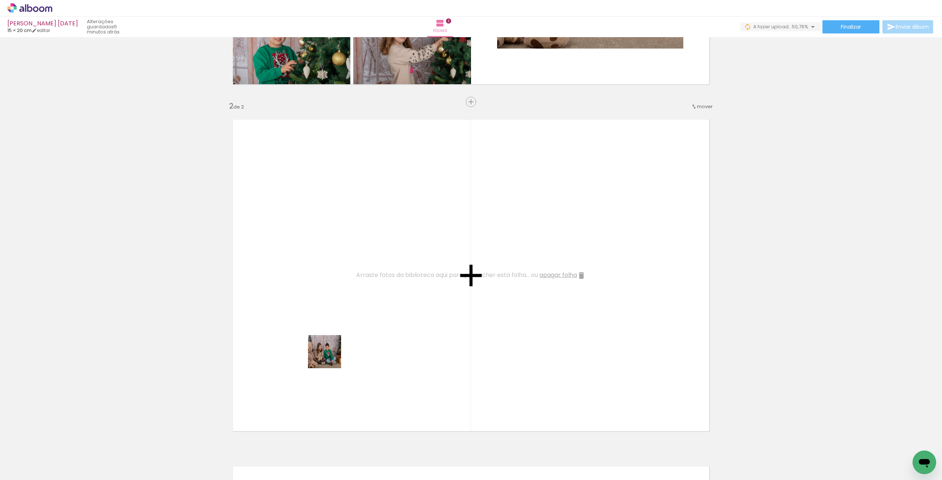
drag, startPoint x: 300, startPoint y: 444, endPoint x: 345, endPoint y: 411, distance: 56.1
click at [350, 309] on quentale-workspace at bounding box center [471, 240] width 942 height 480
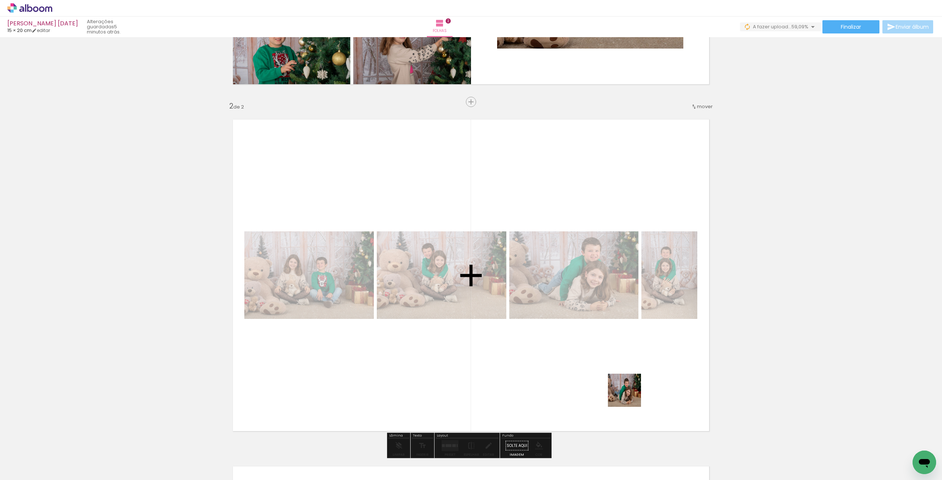
drag, startPoint x: 585, startPoint y: 464, endPoint x: 636, endPoint y: 381, distance: 97.4
click at [636, 381] on quentale-workspace at bounding box center [471, 240] width 942 height 480
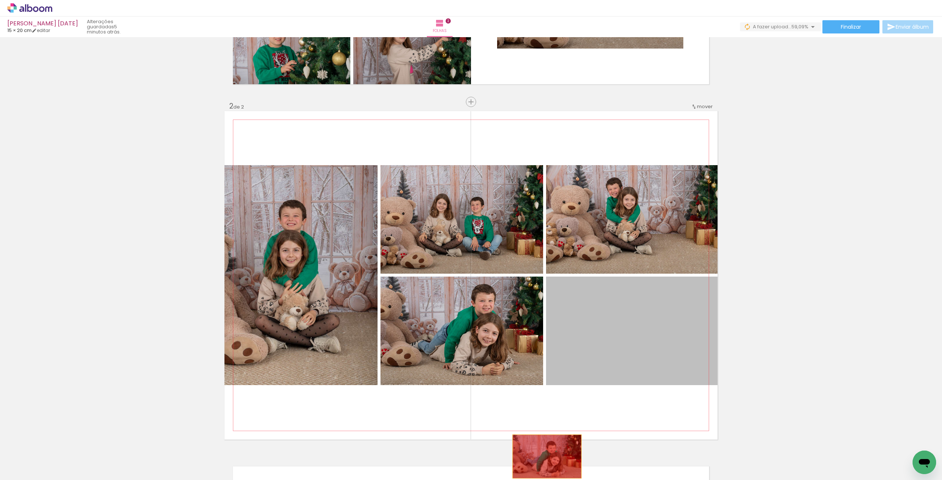
drag, startPoint x: 615, startPoint y: 361, endPoint x: 544, endPoint y: 457, distance: 118.7
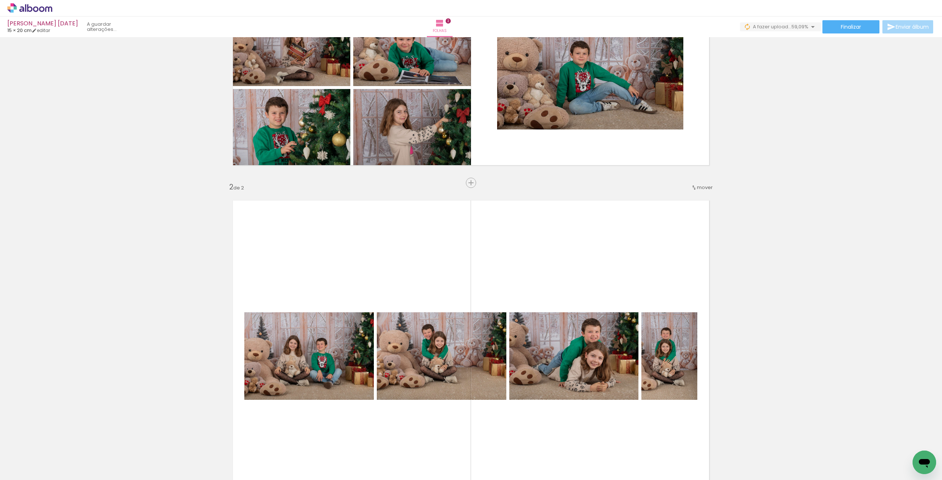
scroll to position [147, 0]
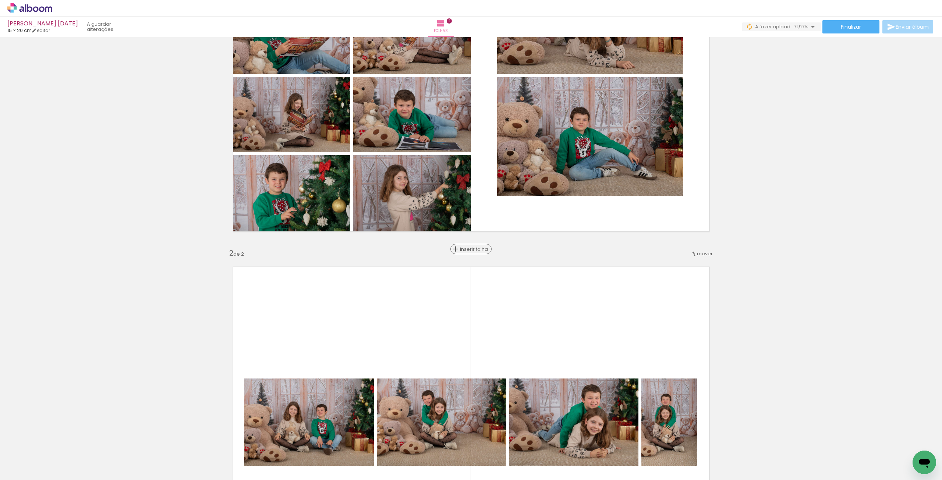
click at [465, 251] on span "Inserir folha" at bounding box center [474, 249] width 29 height 5
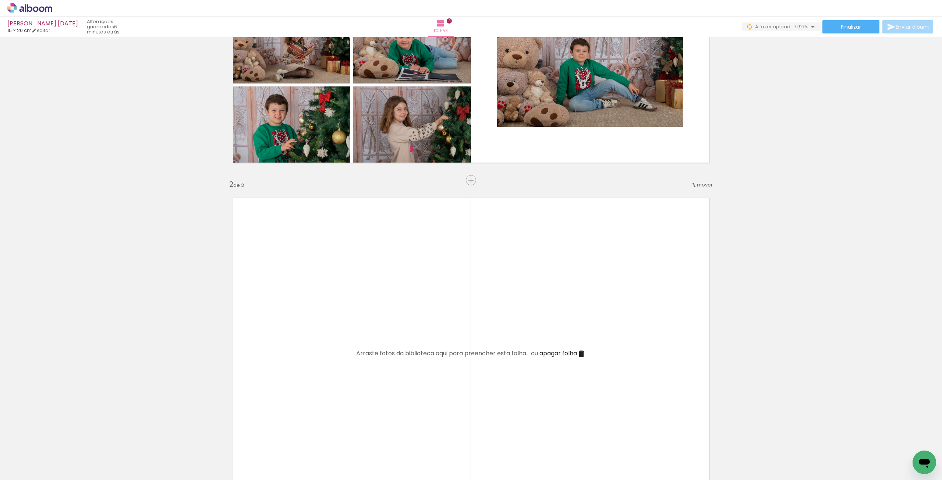
scroll to position [258, 0]
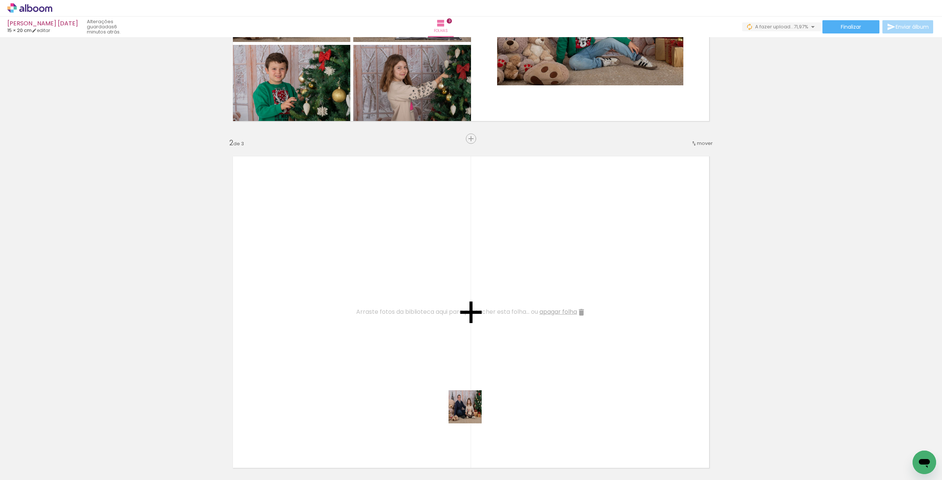
drag, startPoint x: 538, startPoint y: 465, endPoint x: 490, endPoint y: 395, distance: 84.7
click at [393, 355] on quentale-workspace at bounding box center [471, 240] width 942 height 480
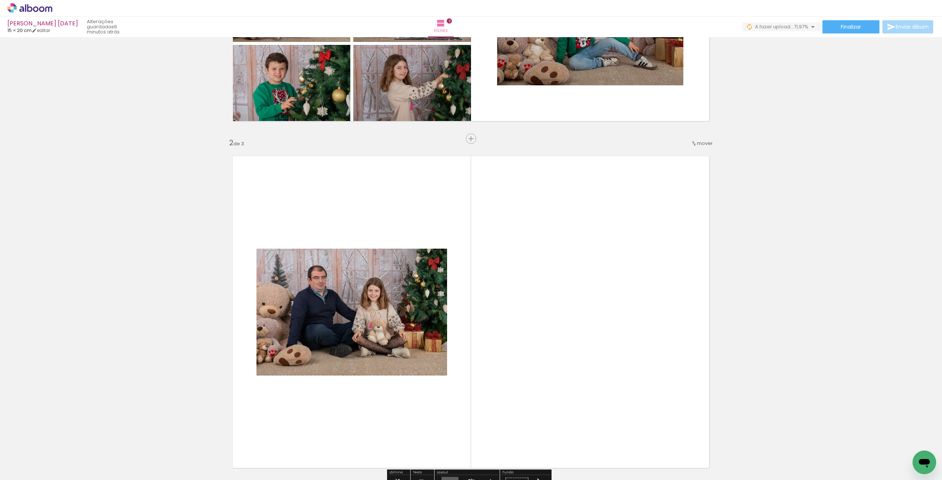
drag, startPoint x: 575, startPoint y: 456, endPoint x: 575, endPoint y: 298, distance: 157.9
click at [575, 298] on quentale-workspace at bounding box center [471, 240] width 942 height 480
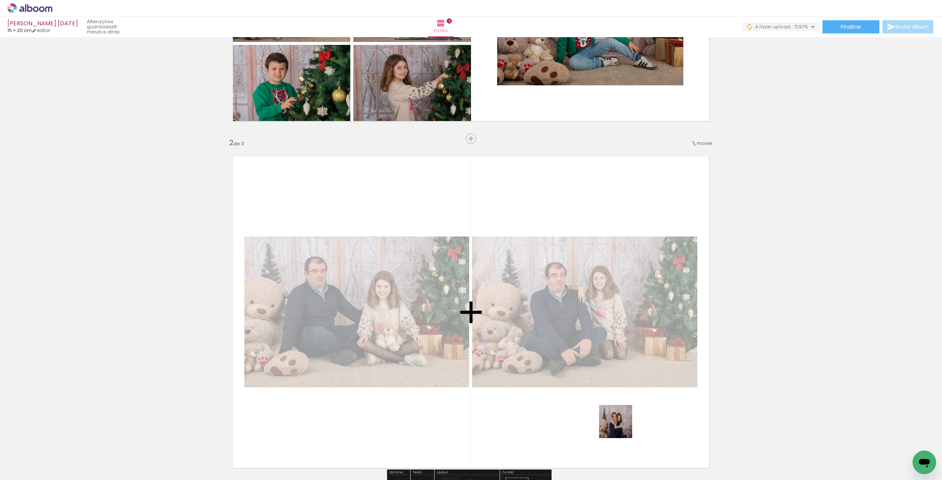
drag, startPoint x: 616, startPoint y: 455, endPoint x: 622, endPoint y: 412, distance: 43.5
click at [622, 412] on quentale-workspace at bounding box center [471, 240] width 942 height 480
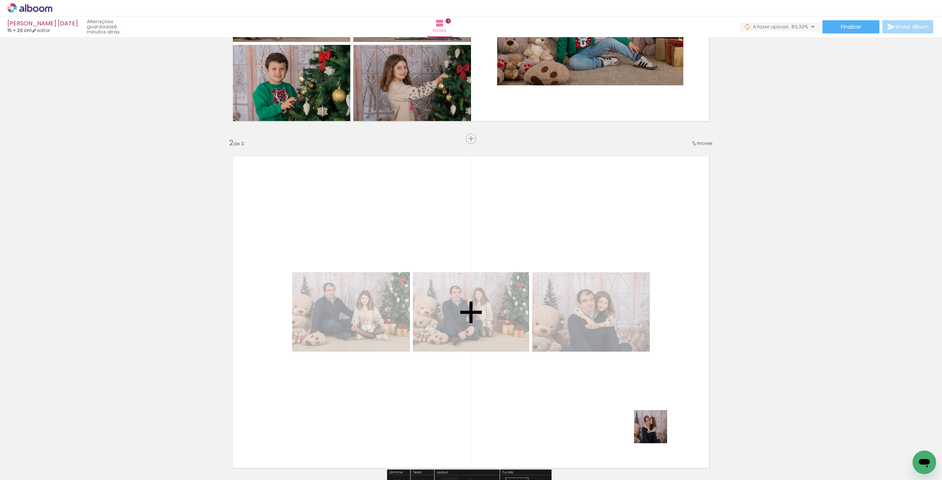
drag, startPoint x: 659, startPoint y: 440, endPoint x: 643, endPoint y: 410, distance: 34.1
click at [647, 417] on quentale-workspace at bounding box center [471, 240] width 942 height 480
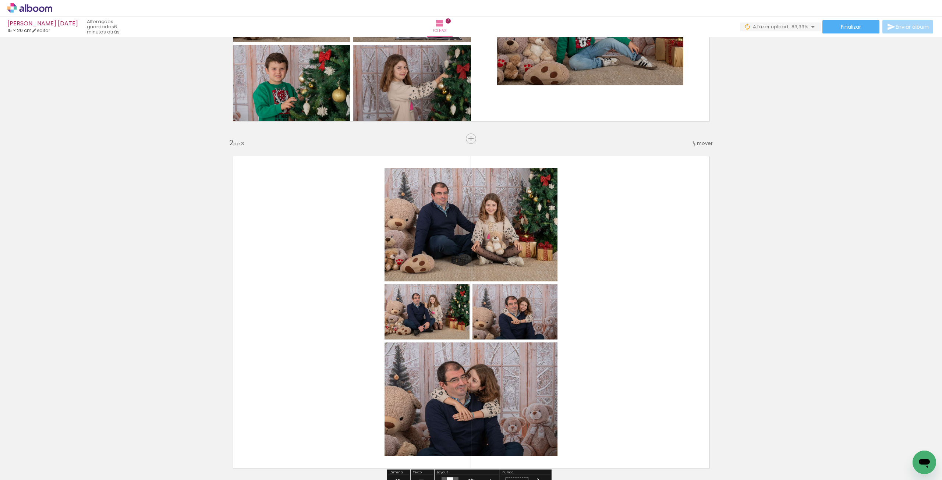
drag, startPoint x: 665, startPoint y: 381, endPoint x: 654, endPoint y: 358, distance: 25.0
click at [655, 359] on quentale-workspace at bounding box center [471, 240] width 942 height 480
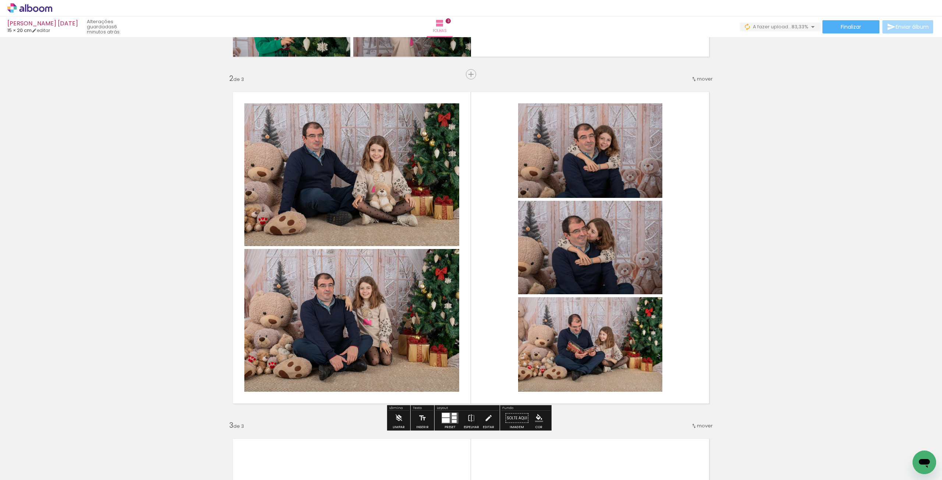
scroll to position [331, 0]
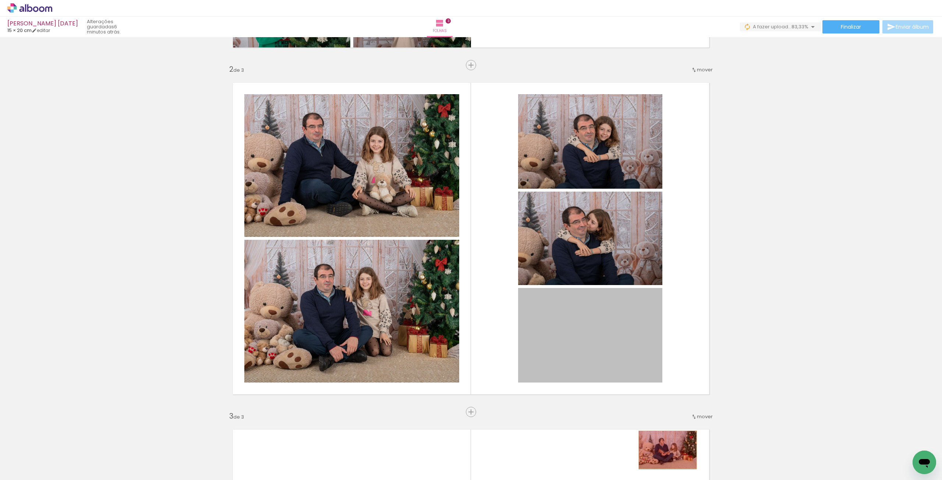
drag, startPoint x: 641, startPoint y: 392, endPoint x: 665, endPoint y: 450, distance: 62.7
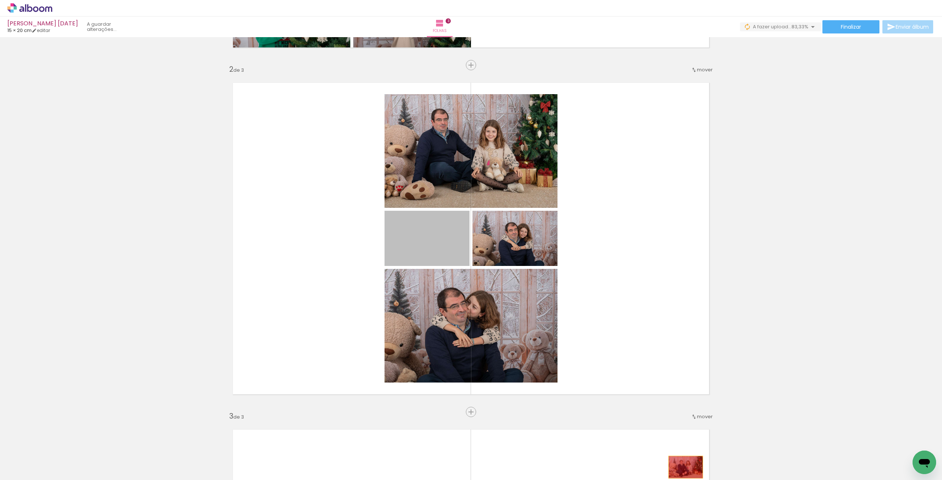
drag, startPoint x: 446, startPoint y: 247, endPoint x: 703, endPoint y: 463, distance: 335.6
click at [703, 463] on quentale-workspace at bounding box center [471, 240] width 942 height 480
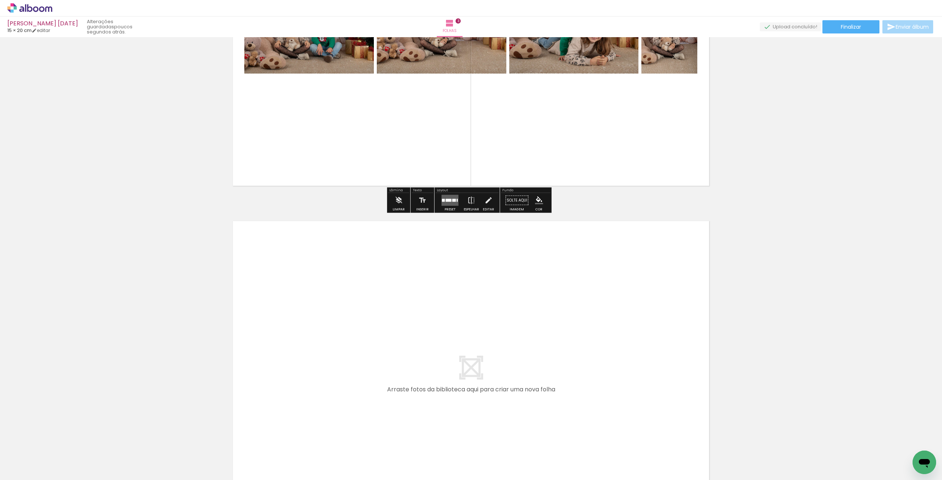
scroll to position [957, 0]
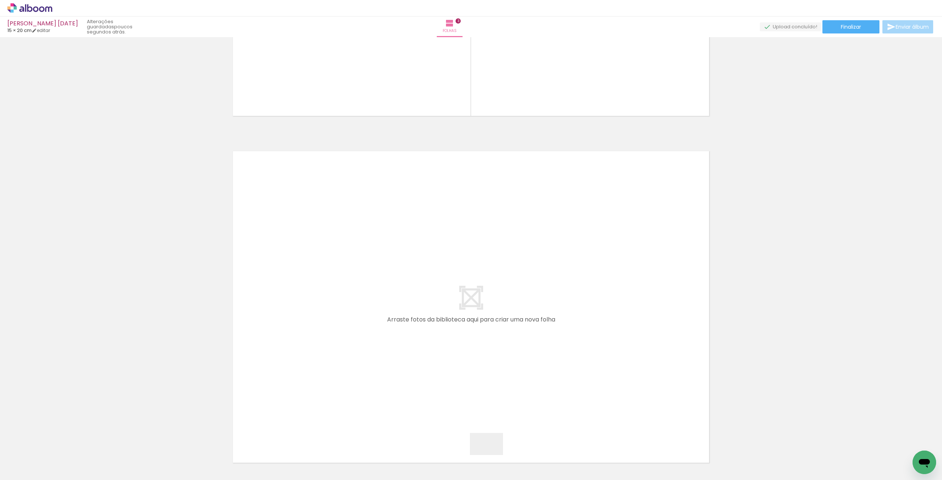
drag, startPoint x: 496, startPoint y: 459, endPoint x: 466, endPoint y: 456, distance: 30.3
click at [396, 389] on quentale-workspace at bounding box center [471, 240] width 942 height 480
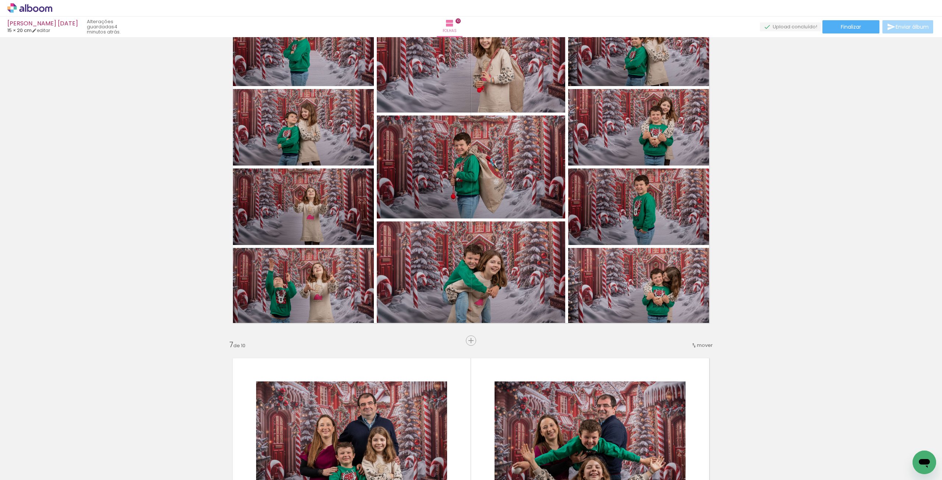
scroll to position [0, 1064]
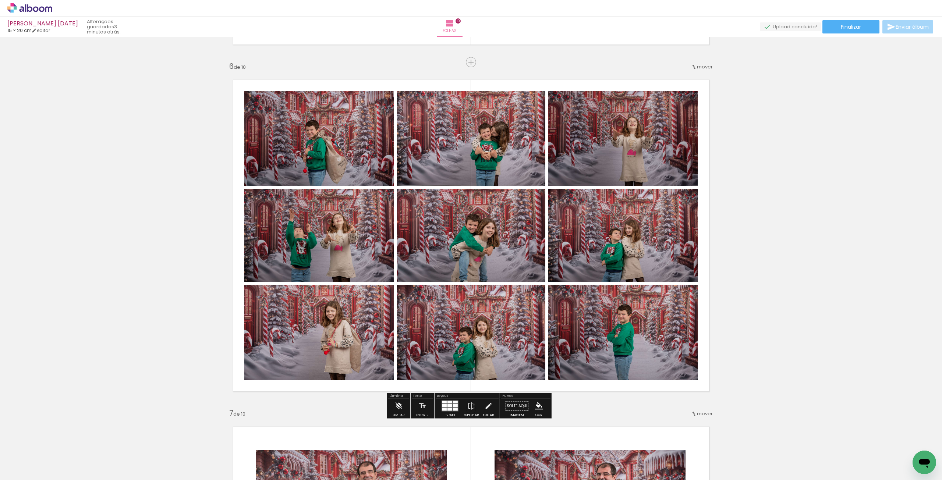
scroll to position [0, 1064]
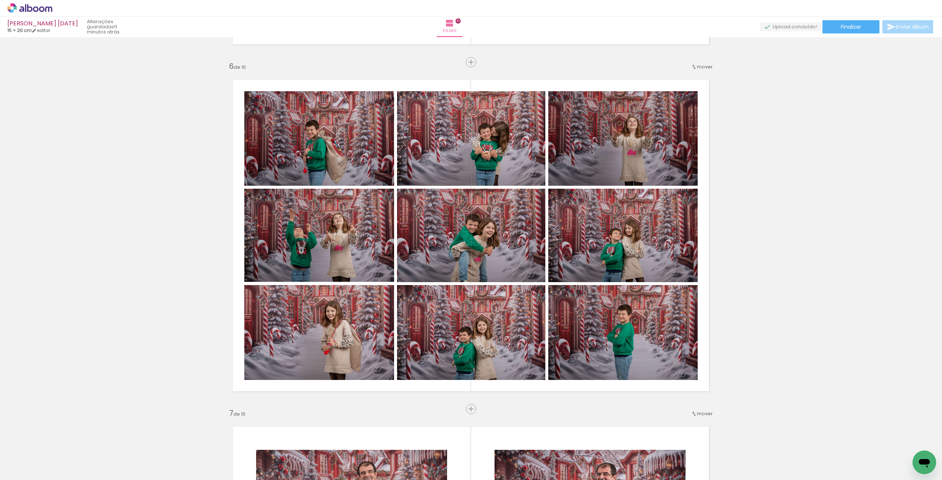
scroll to position [0, 1064]
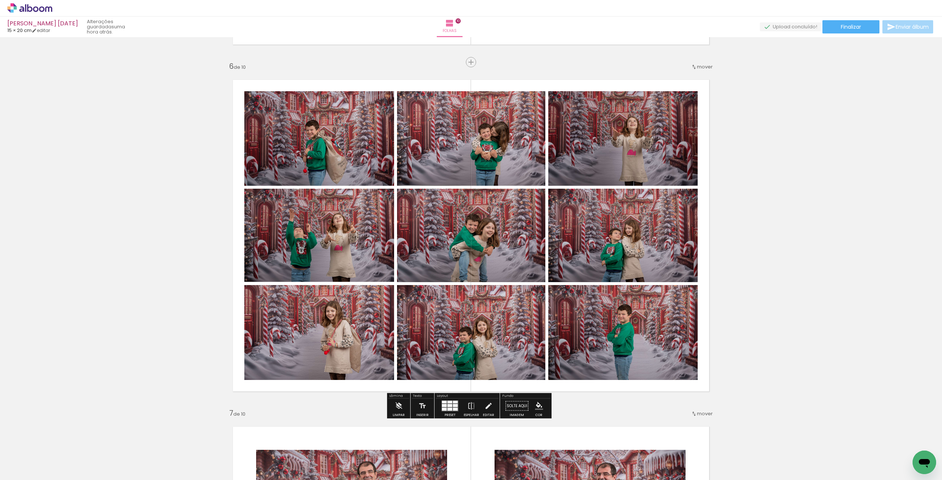
scroll to position [0, 1064]
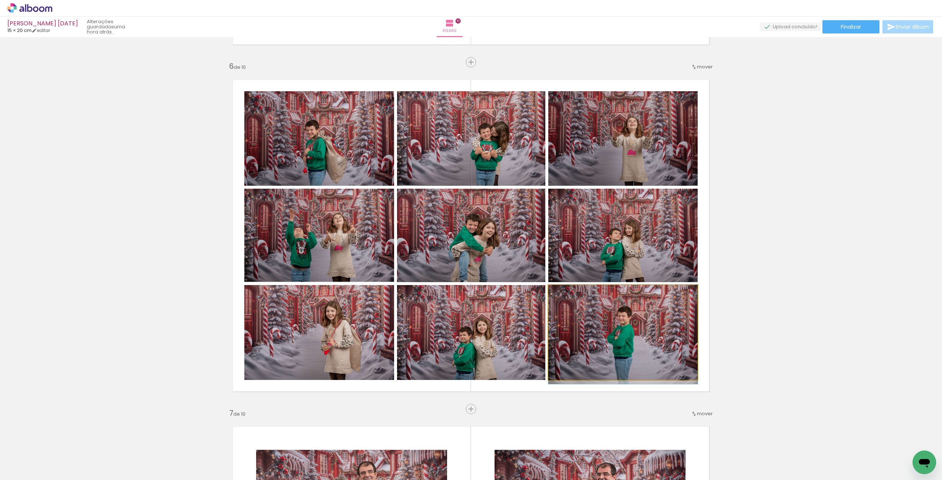
drag, startPoint x: 621, startPoint y: 352, endPoint x: 610, endPoint y: 354, distance: 11.6
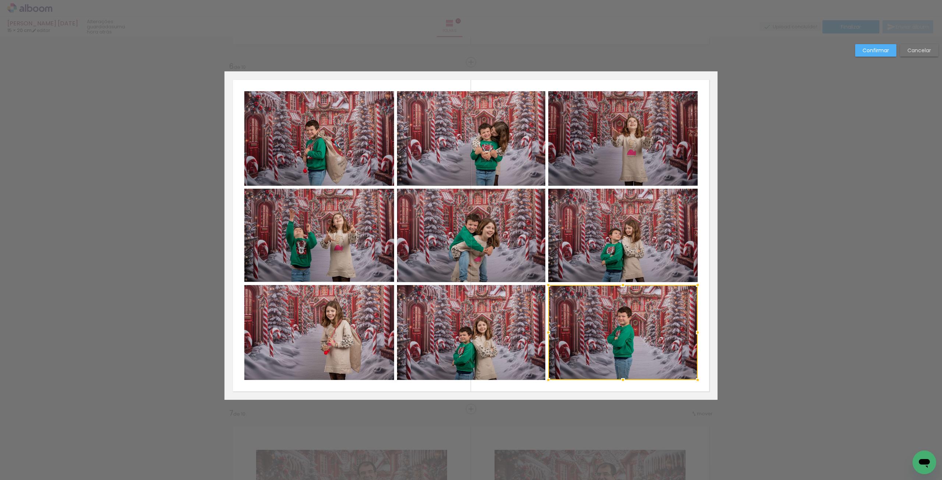
click at [0, 0] on slot "Confirmar" at bounding box center [0, 0] width 0 height 0
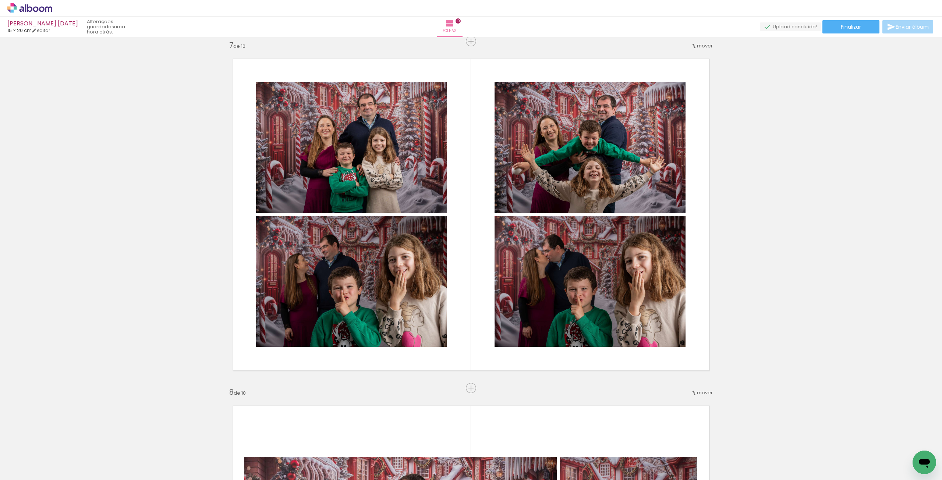
scroll to position [2053, 0]
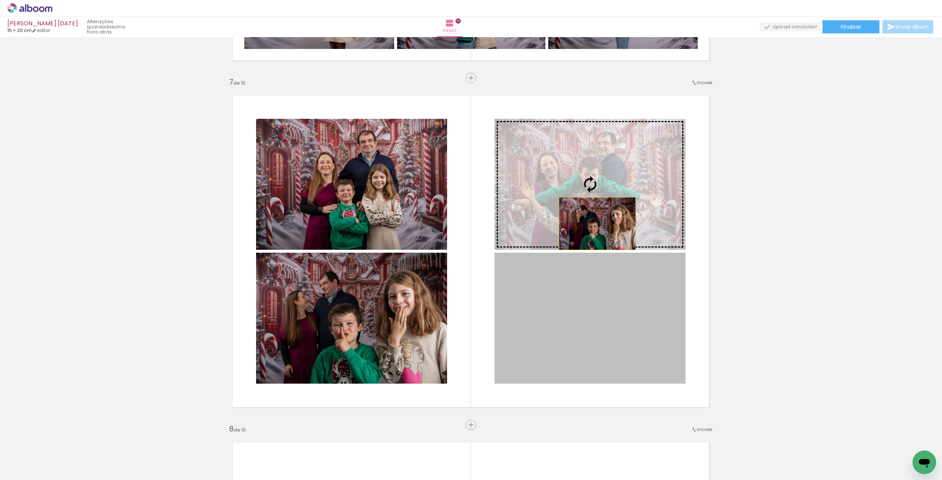
drag, startPoint x: 608, startPoint y: 303, endPoint x: 590, endPoint y: 202, distance: 102.5
click at [0, 0] on slot at bounding box center [0, 0] width 0 height 0
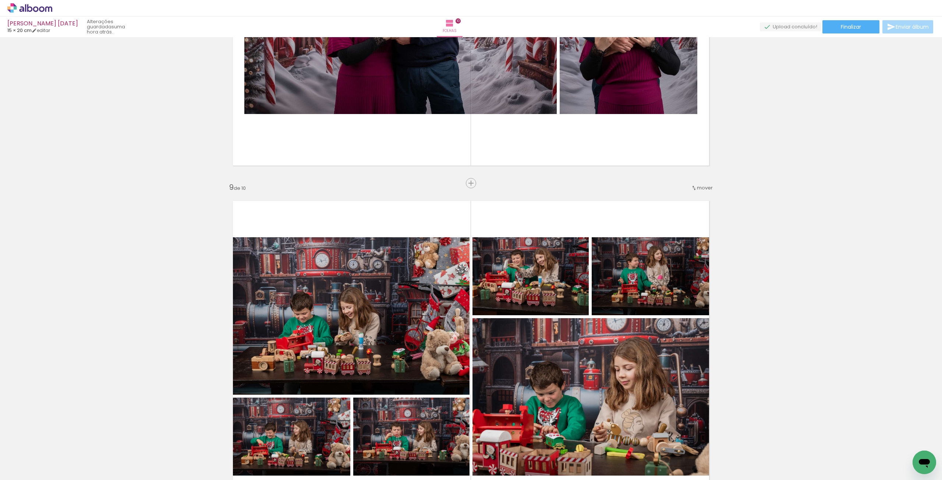
scroll to position [2753, 0]
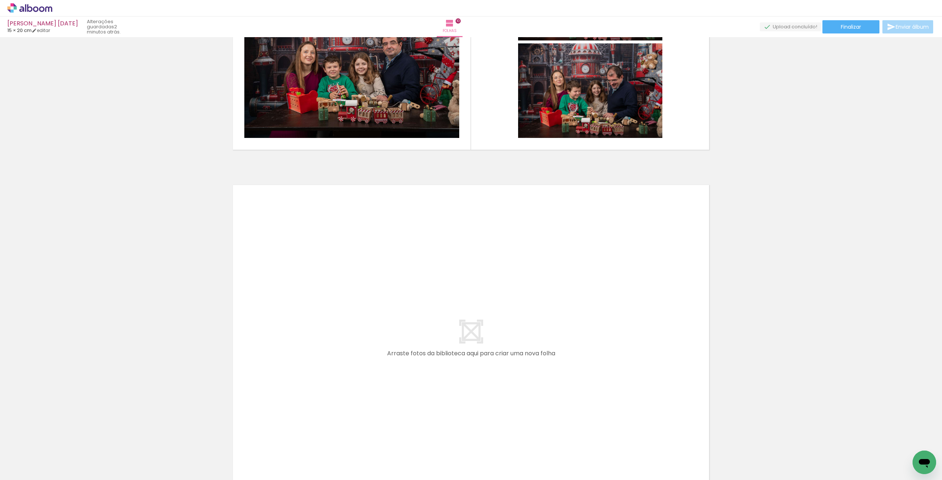
scroll to position [0, 1064]
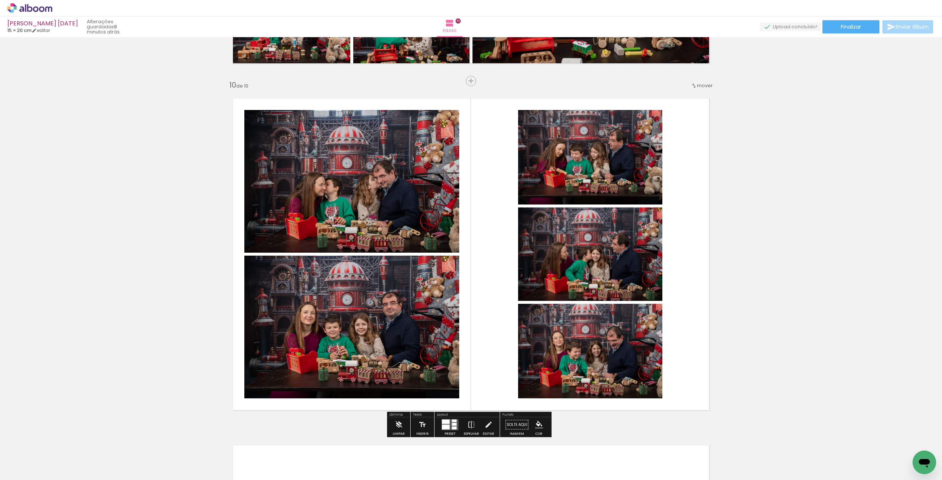
scroll to position [3095, 0]
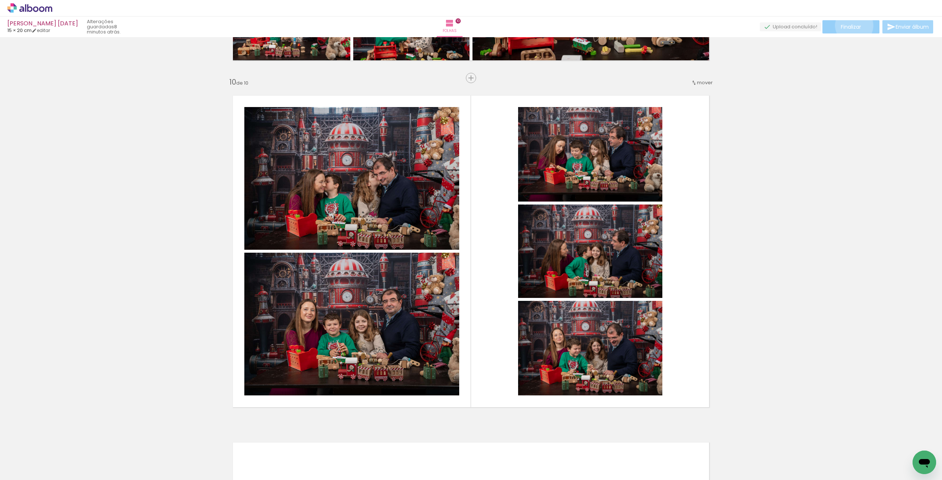
click at [852, 25] on span "Finalizar" at bounding box center [851, 26] width 20 height 5
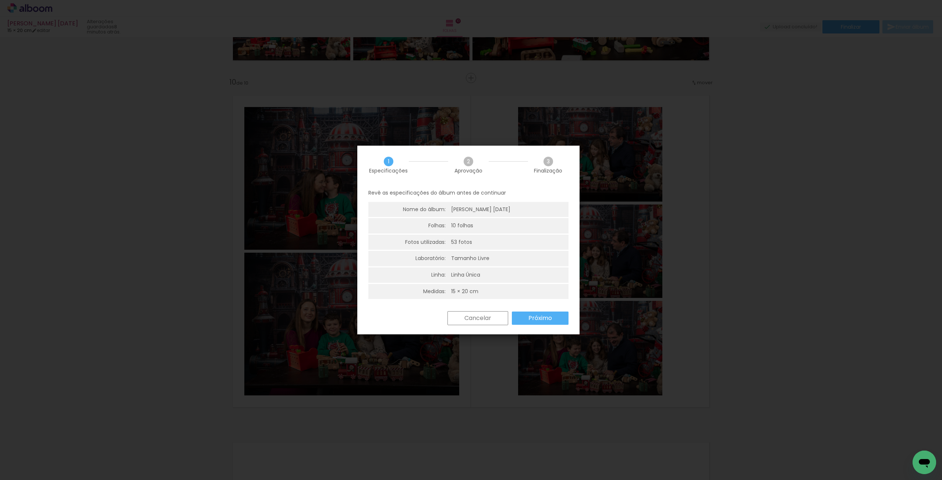
click at [554, 316] on paper-button "Próximo" at bounding box center [540, 318] width 57 height 13
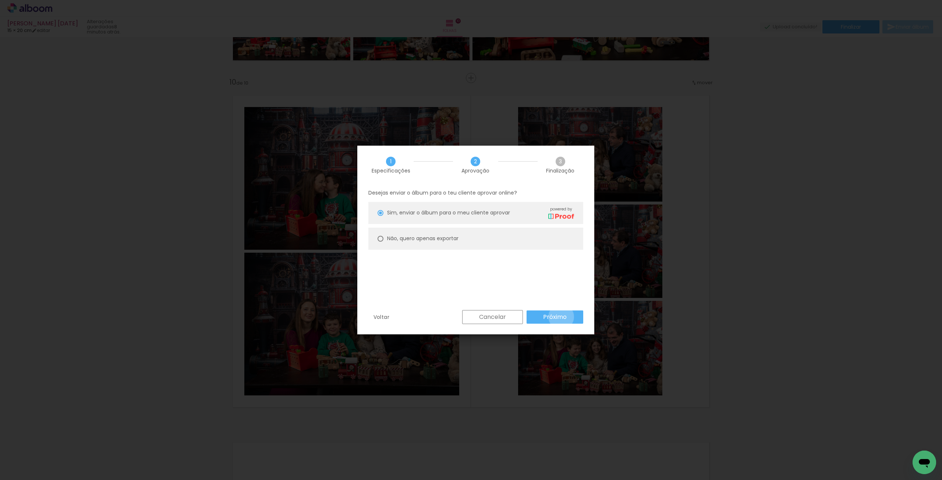
click at [0, 0] on slot "Próximo" at bounding box center [0, 0] width 0 height 0
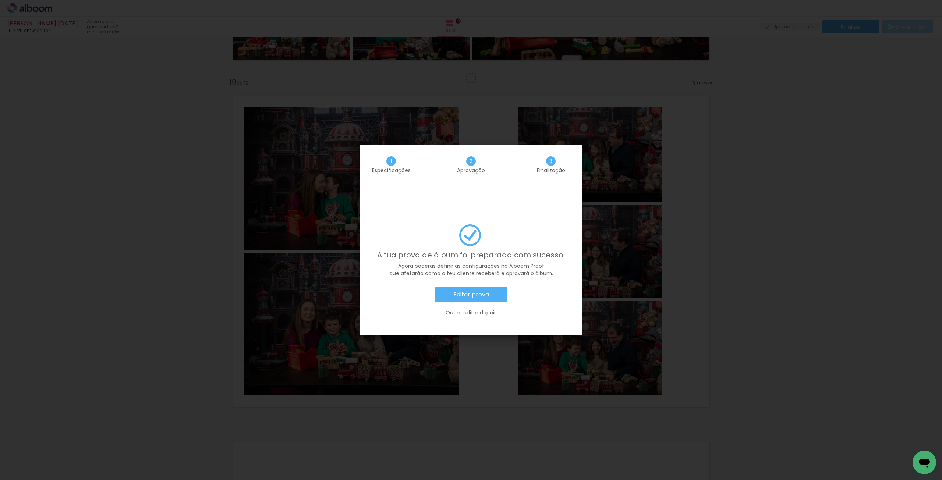
click at [451, 287] on paper-button "Editar prova" at bounding box center [471, 294] width 72 height 15
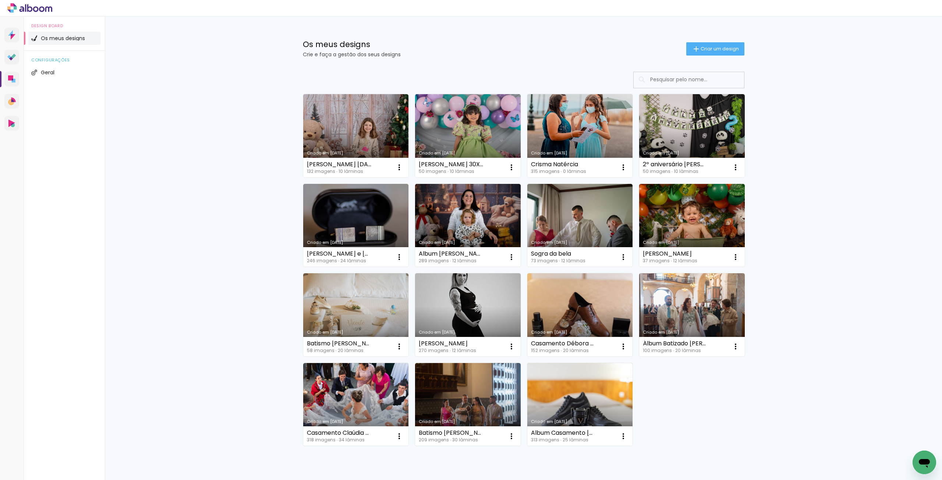
click at [799, 332] on div "Os meus designs Crie e faça a gestão dos seus designs Criar um design Criado em…" at bounding box center [523, 266] width 837 height 498
